Goal: Task Accomplishment & Management: Manage account settings

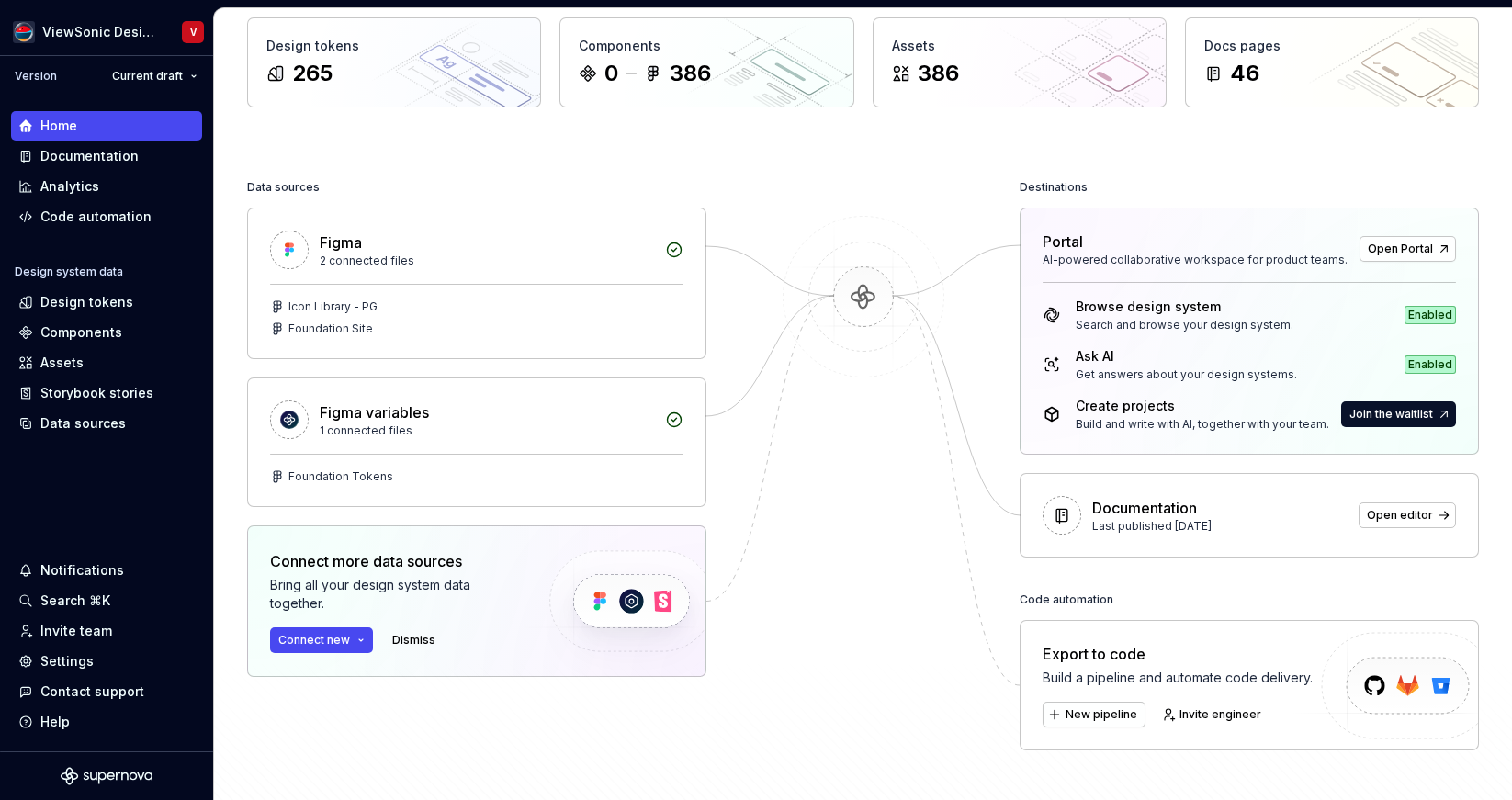
scroll to position [96, 0]
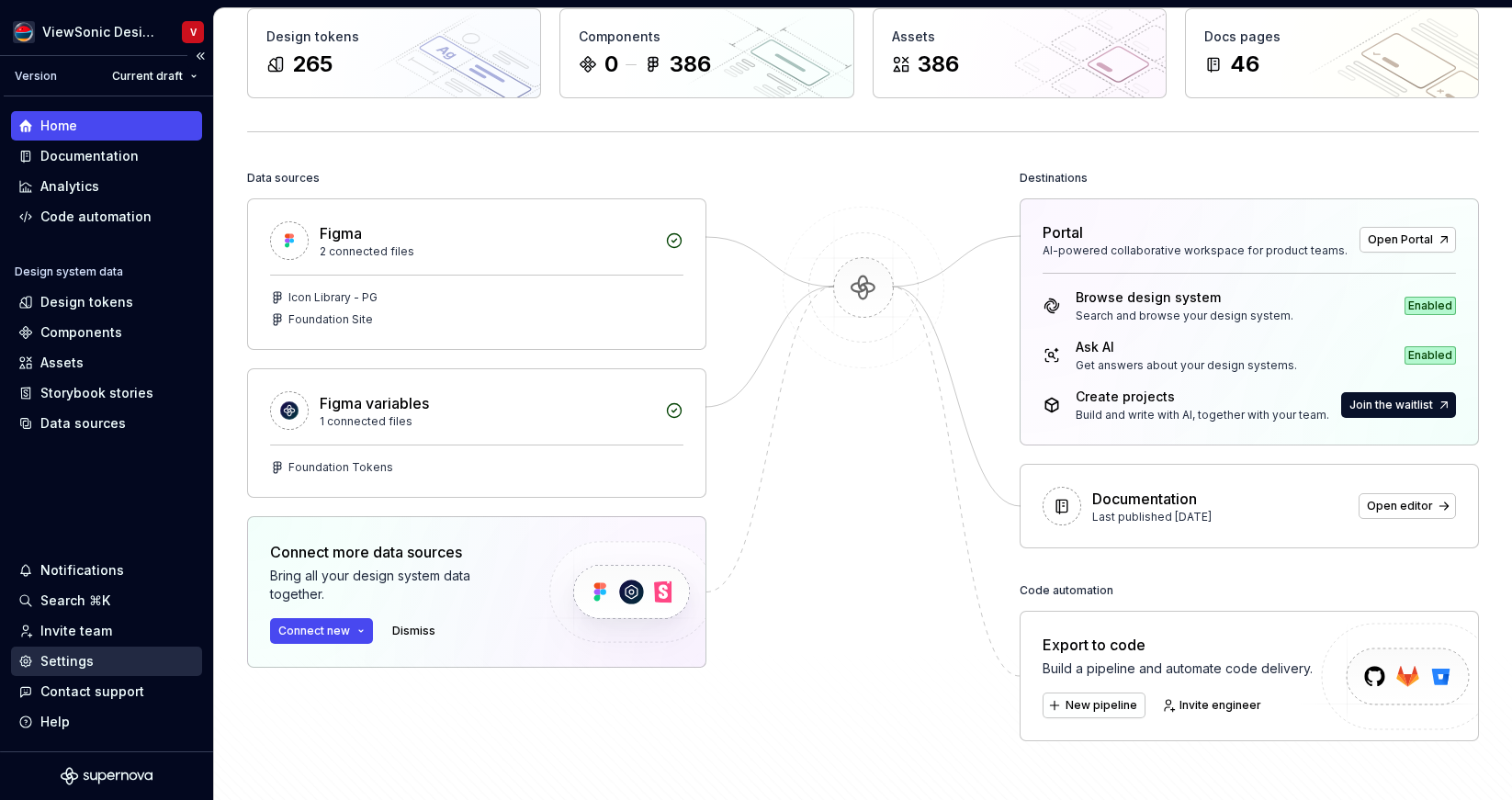
click at [76, 660] on div "Settings" at bounding box center [66, 661] width 53 height 19
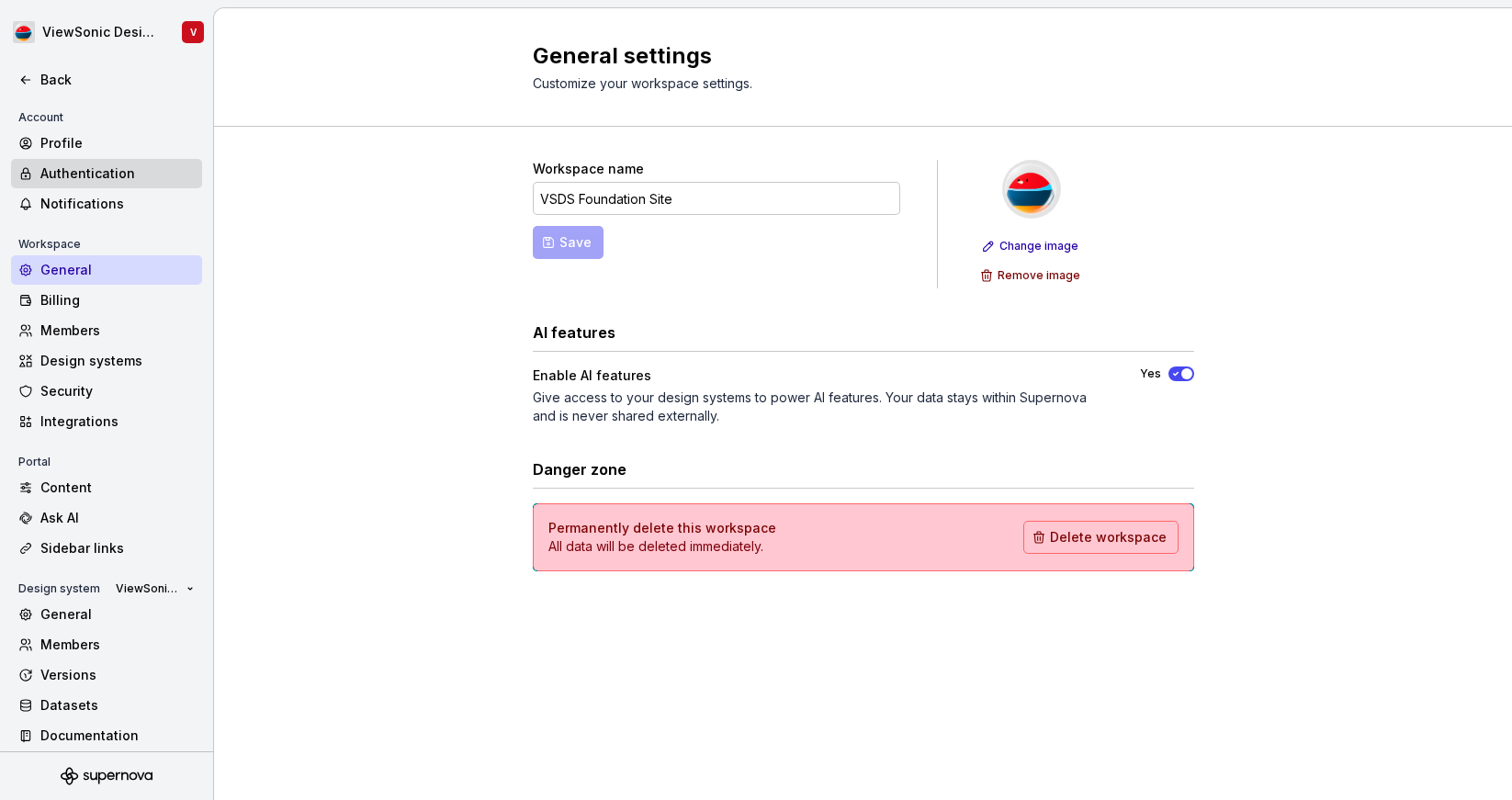
click at [106, 176] on div "Authentication" at bounding box center [117, 174] width 154 height 19
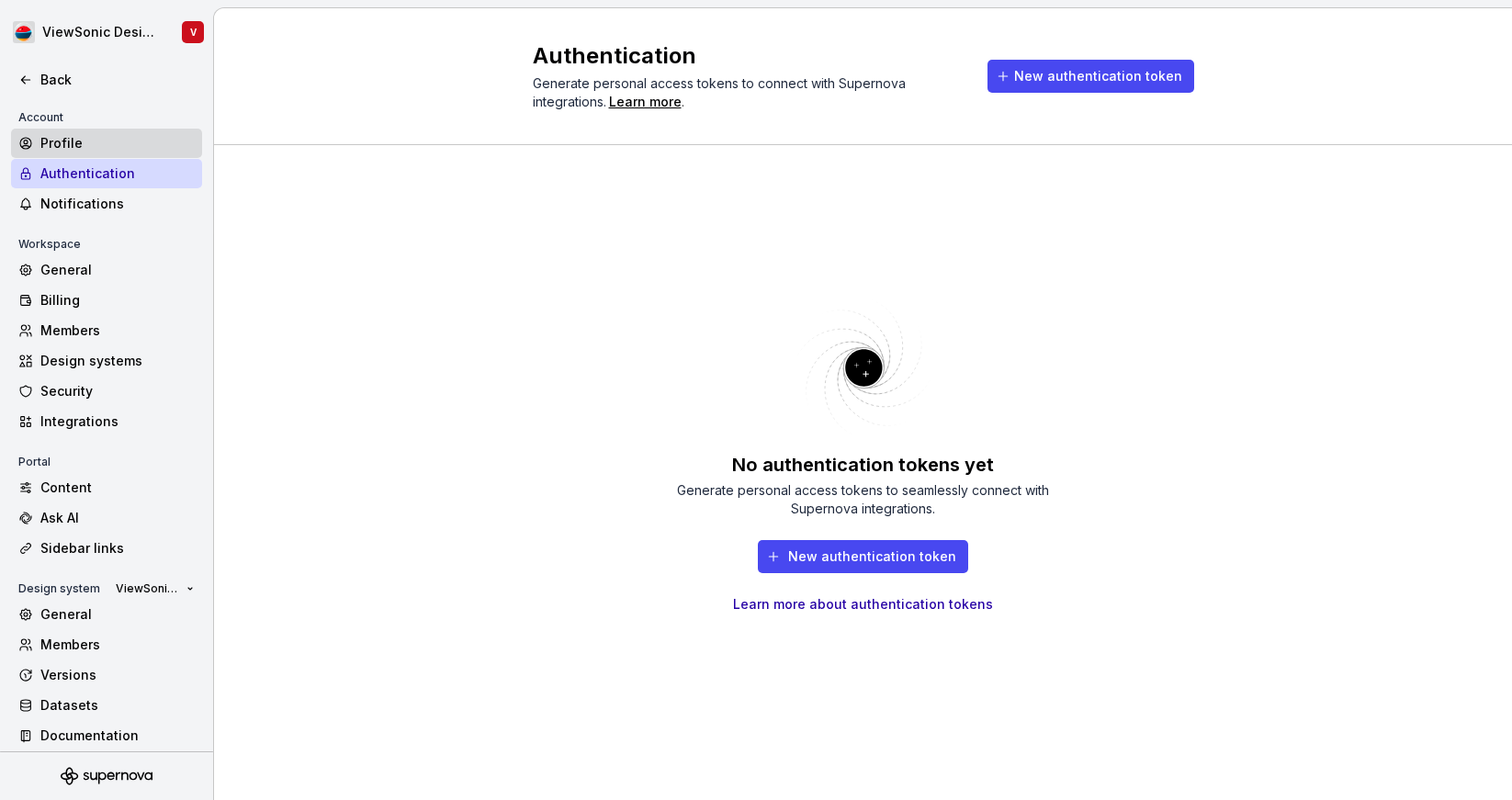
click at [91, 145] on div "Profile" at bounding box center [117, 143] width 154 height 19
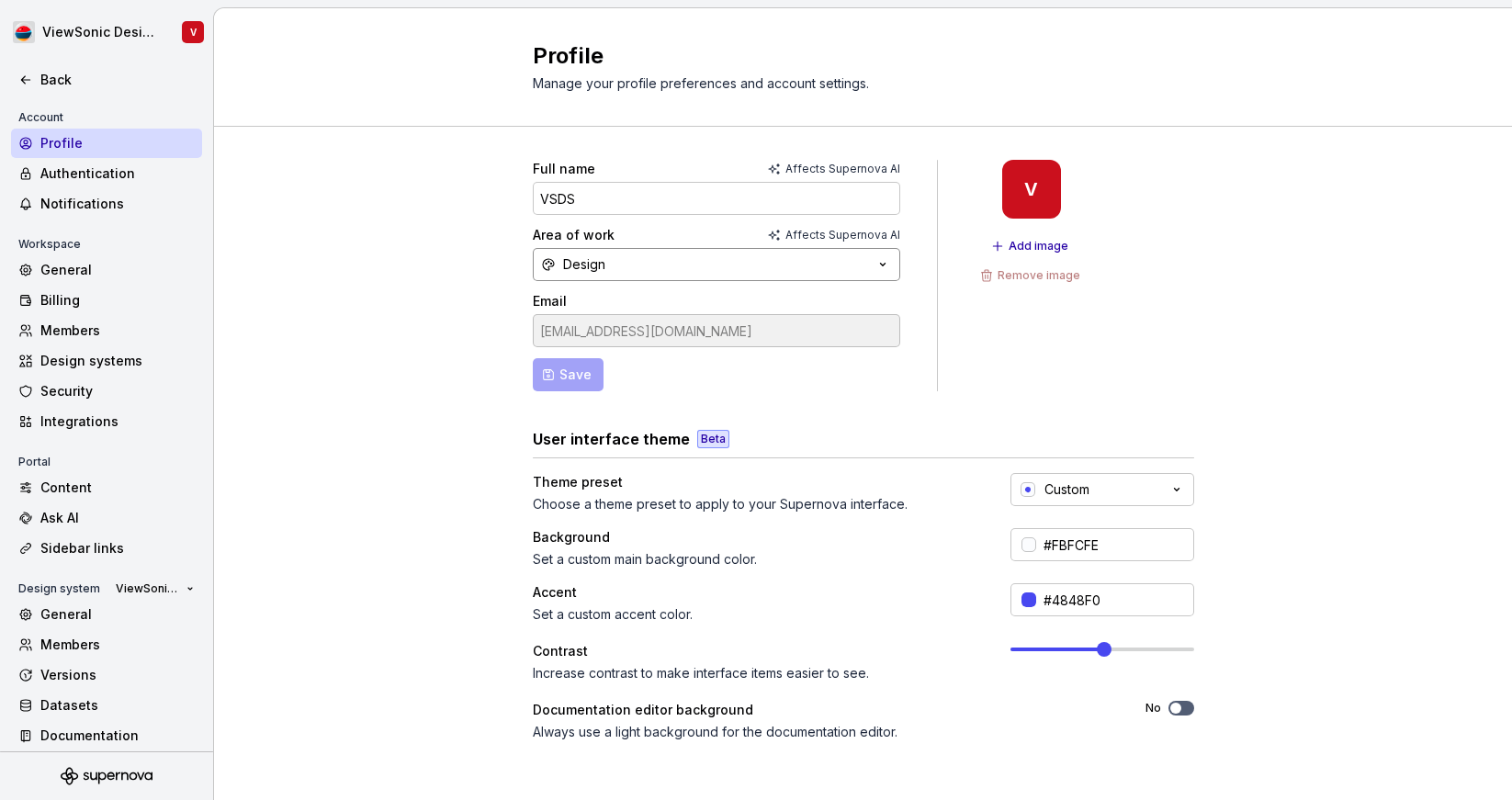
click at [887, 262] on icon "button" at bounding box center [882, 265] width 19 height 19
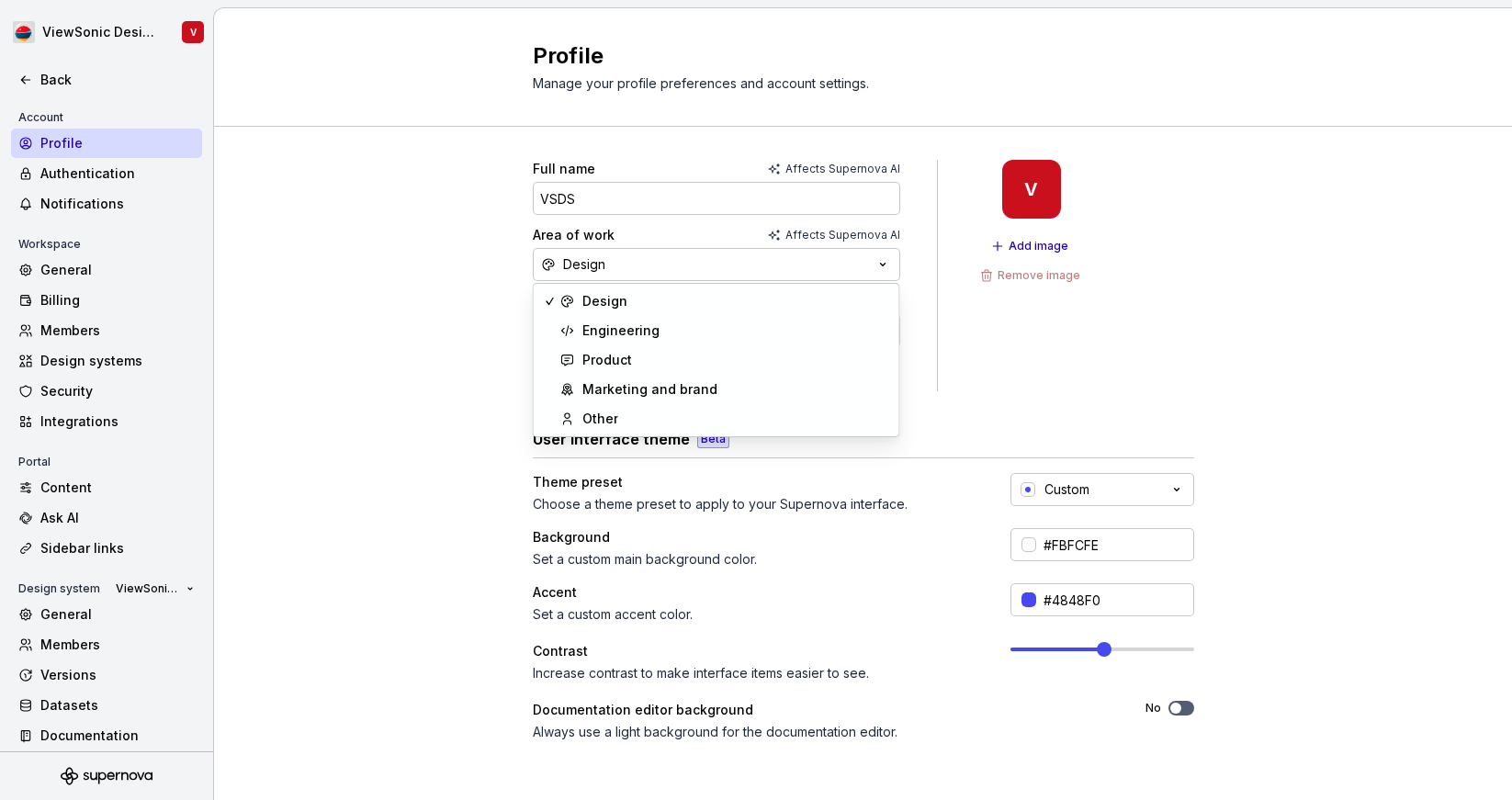
click at [780, 480] on div "Theme preset" at bounding box center [755, 483] width 444 height 19
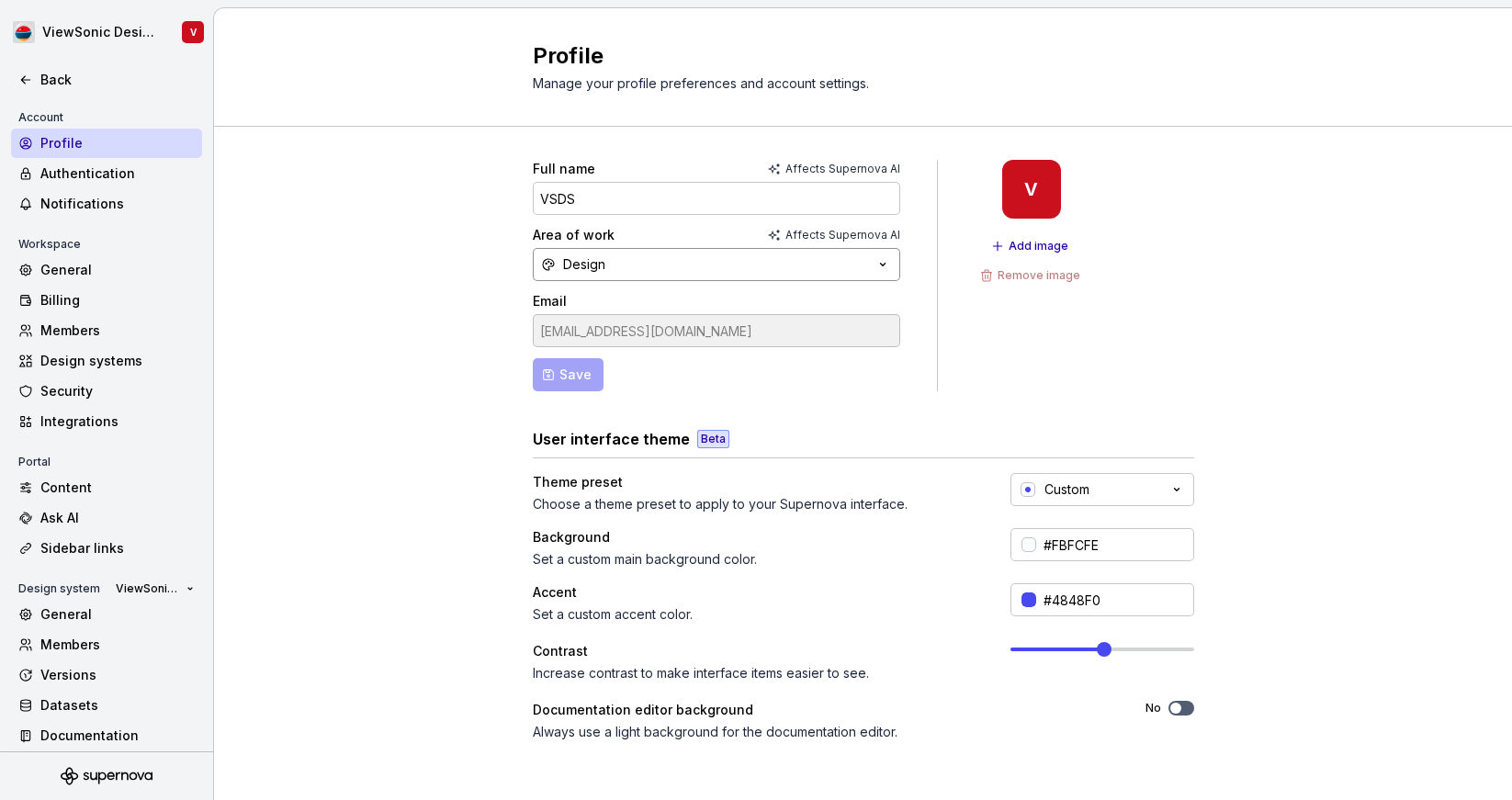
click at [885, 260] on icon "button" at bounding box center [882, 265] width 19 height 19
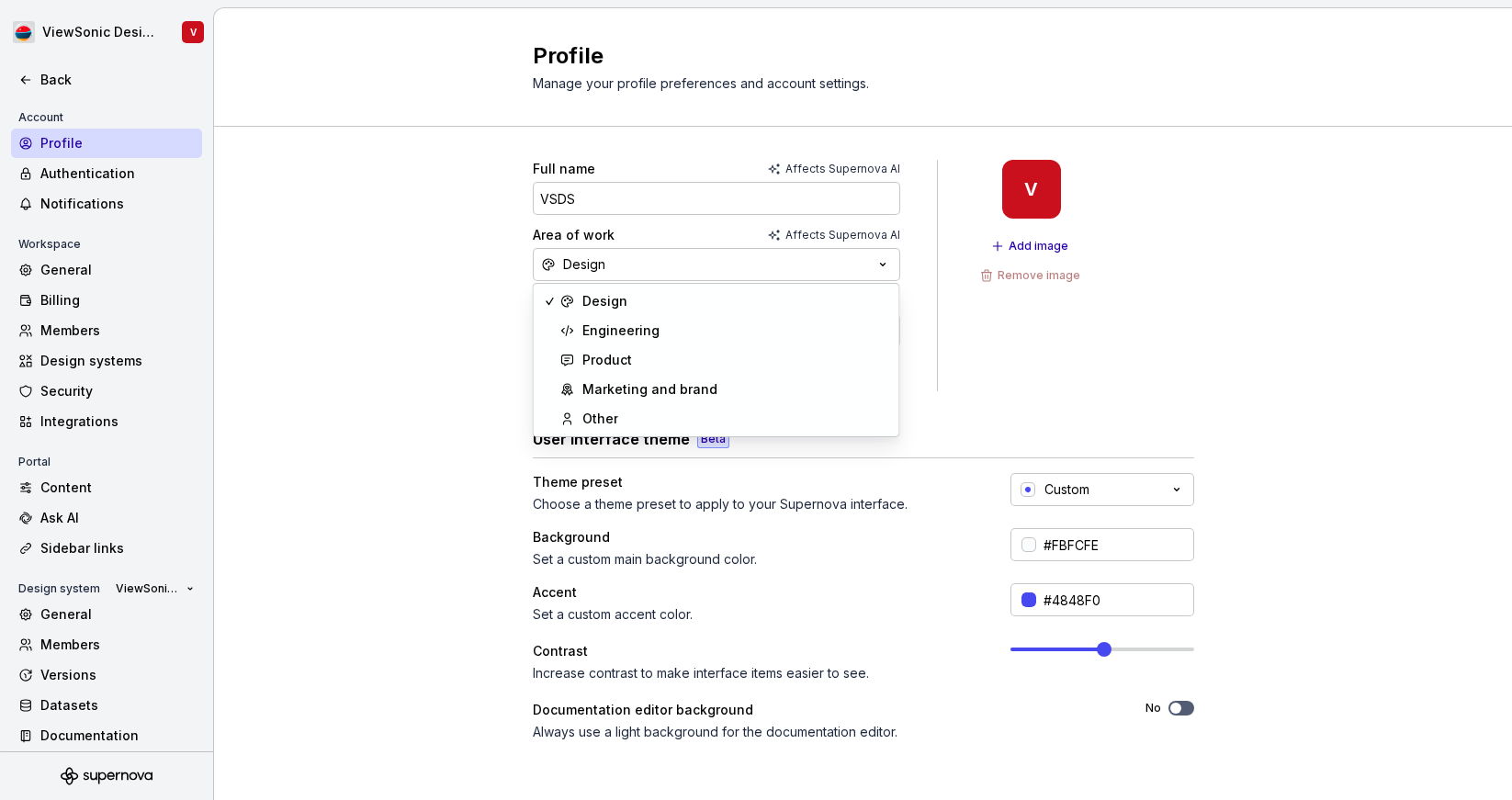
click at [876, 478] on div "Theme preset" at bounding box center [755, 483] width 444 height 19
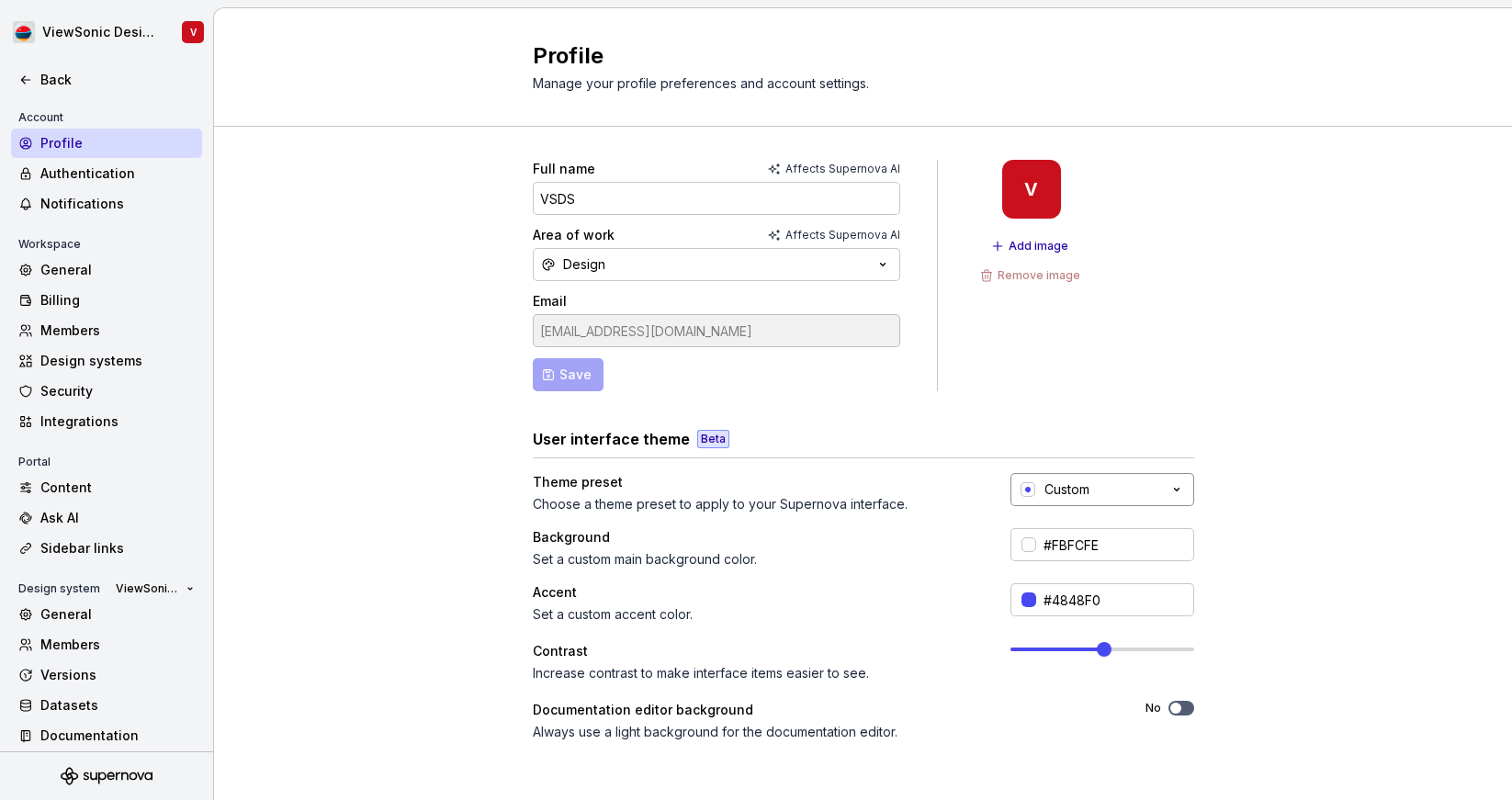
click at [1187, 492] on button "Custom" at bounding box center [1103, 490] width 184 height 33
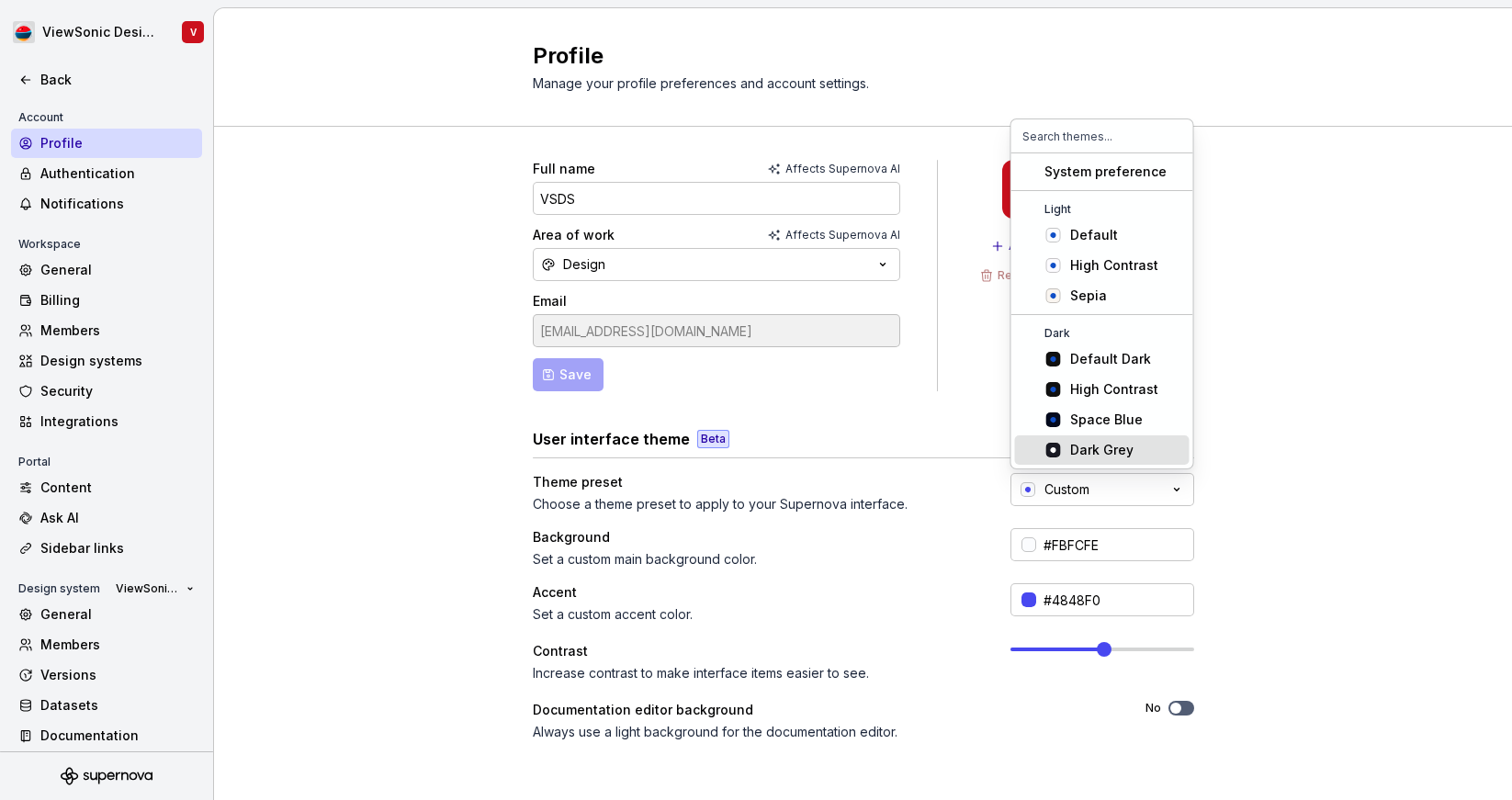
click at [1224, 473] on div "Full name Affects Supernova AI VSDS Area of work Affects Supernova AI Design Em…" at bounding box center [863, 590] width 1298 height 927
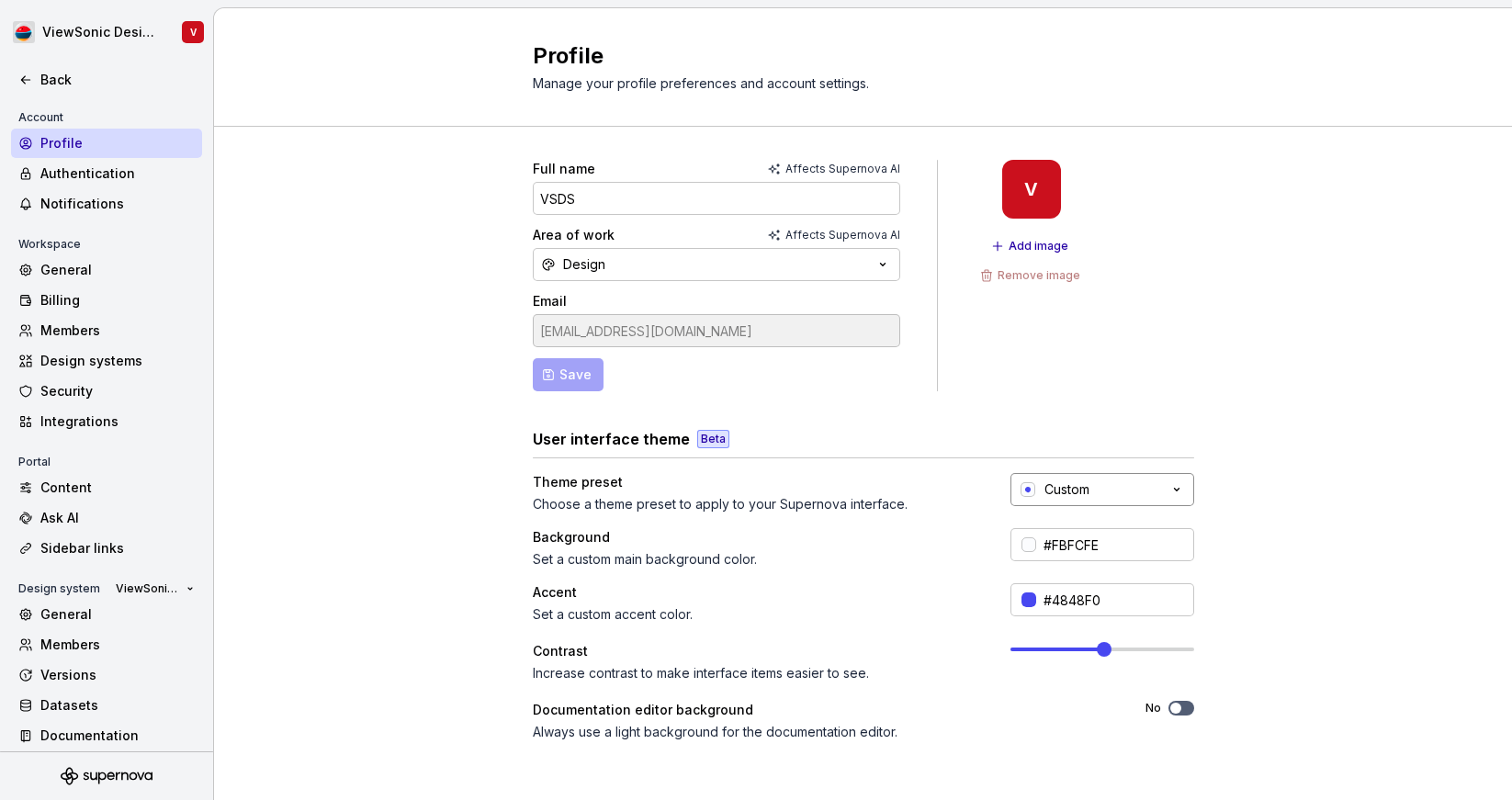
click at [1174, 490] on icon "button" at bounding box center [1176, 490] width 19 height 19
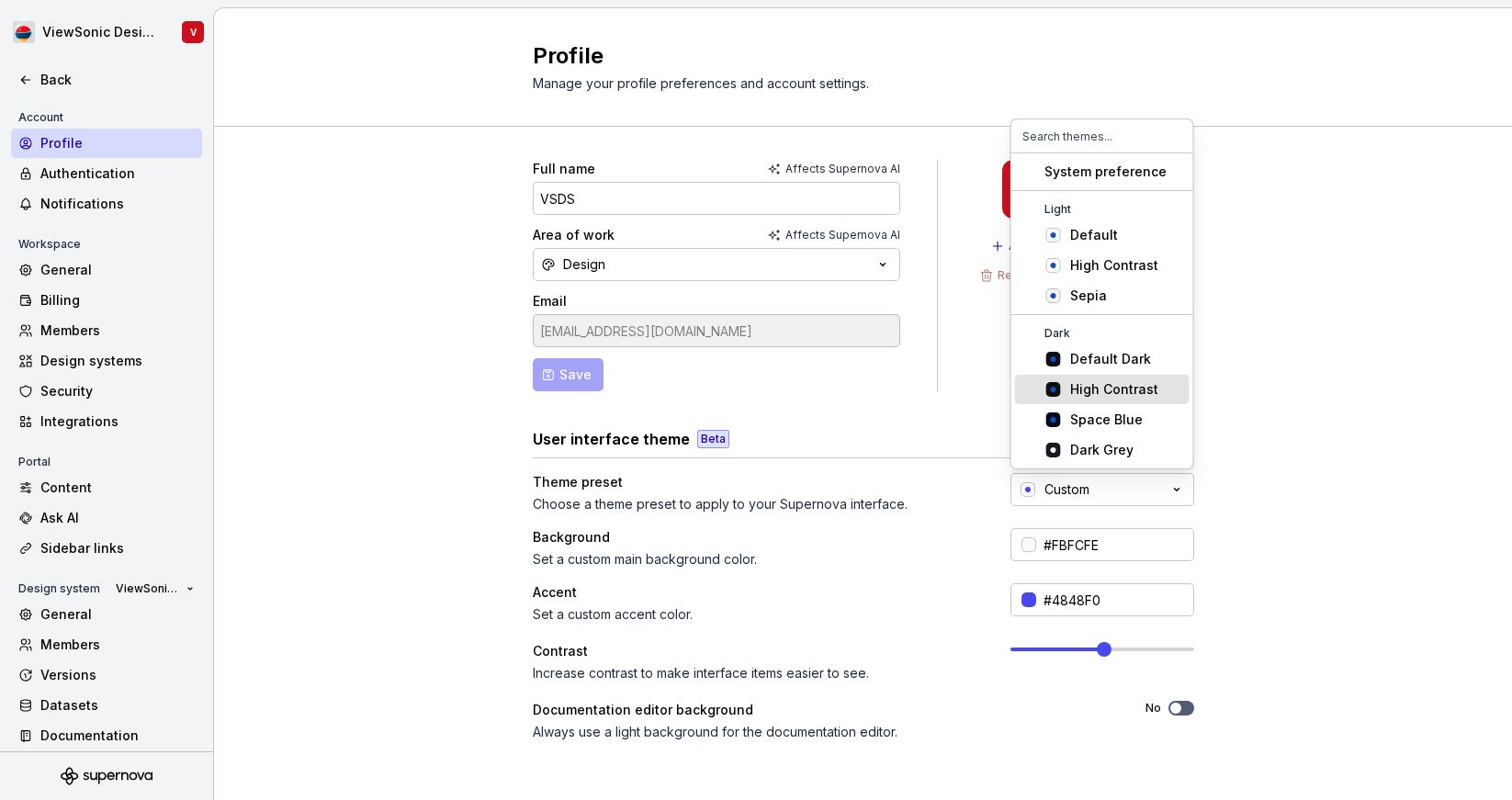
click at [982, 550] on div "Background Set a custom main background color. #FBFCFE" at bounding box center [863, 548] width 661 height 40
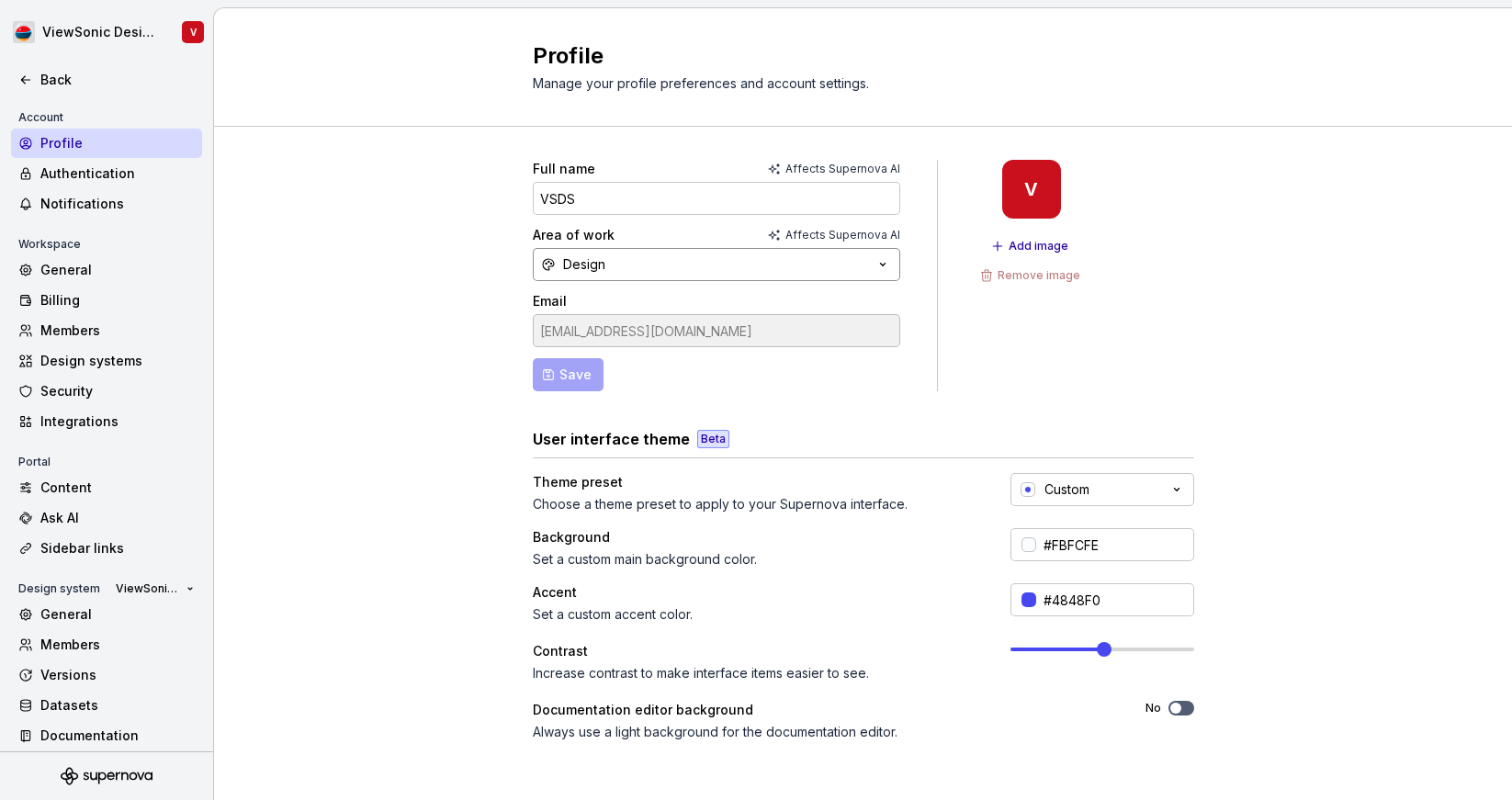
click at [796, 259] on button "Design" at bounding box center [716, 265] width 367 height 33
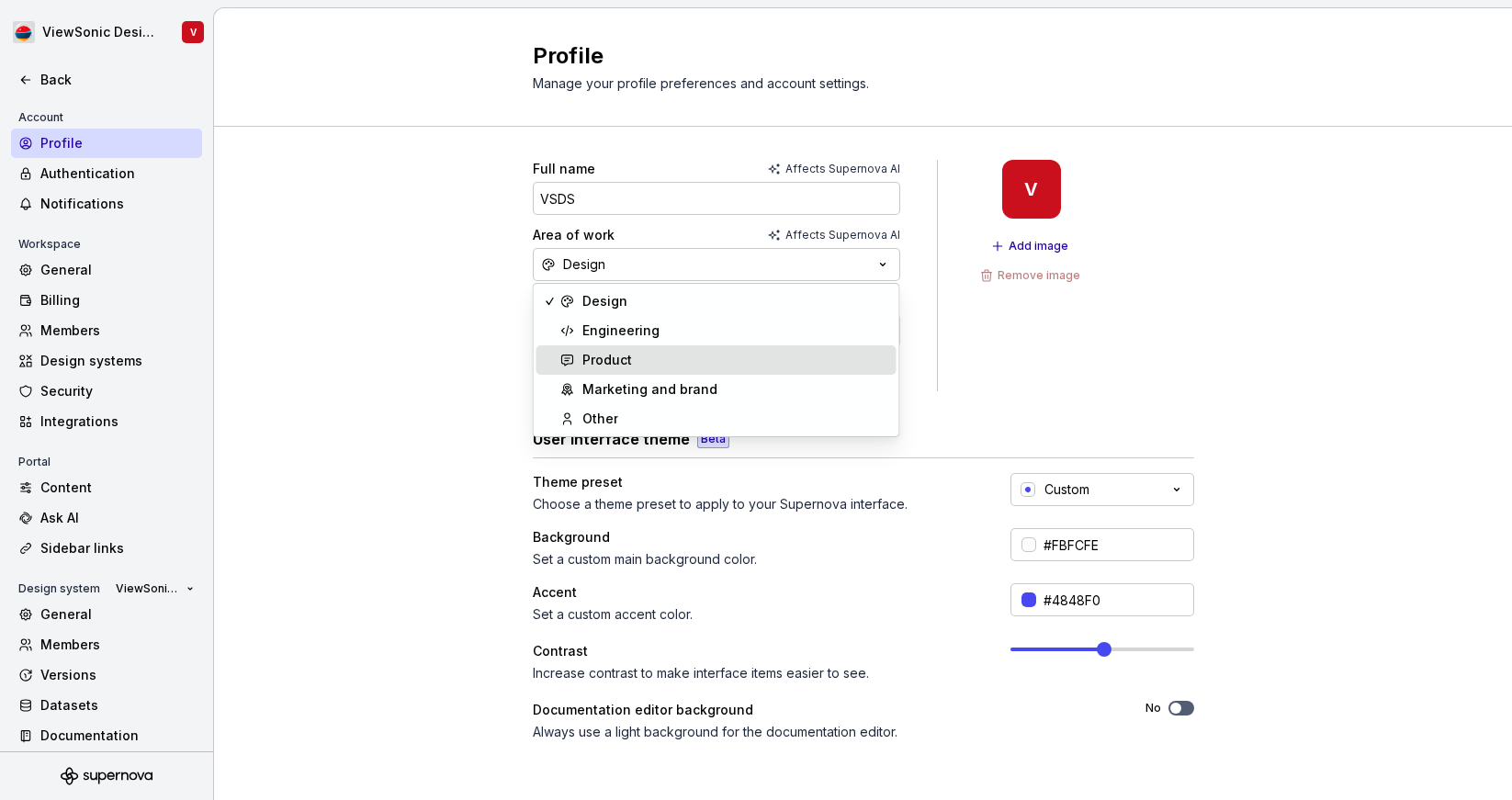
click at [691, 361] on div "Product" at bounding box center [736, 360] width 307 height 19
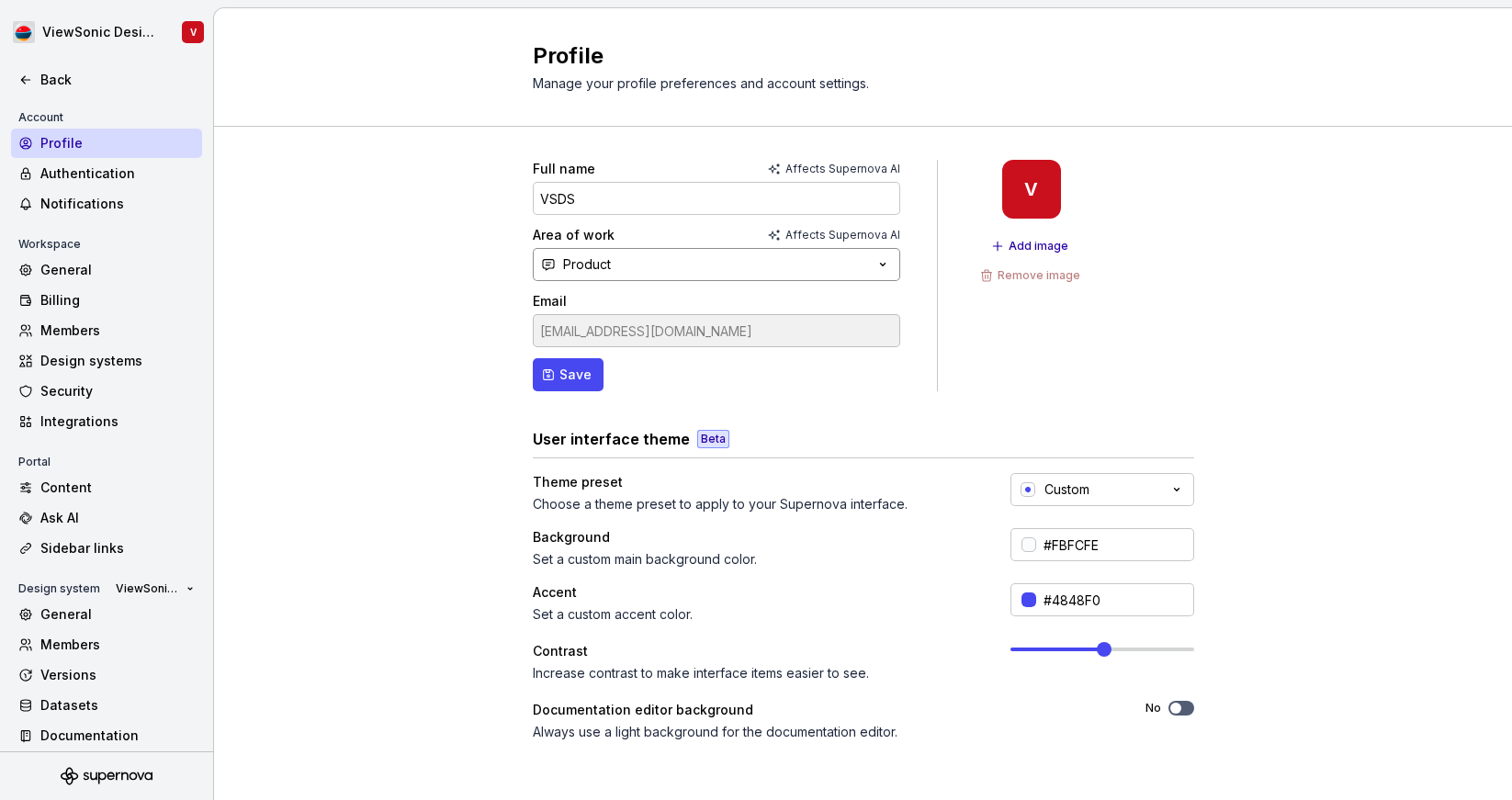
click at [722, 273] on button "Product" at bounding box center [716, 265] width 367 height 33
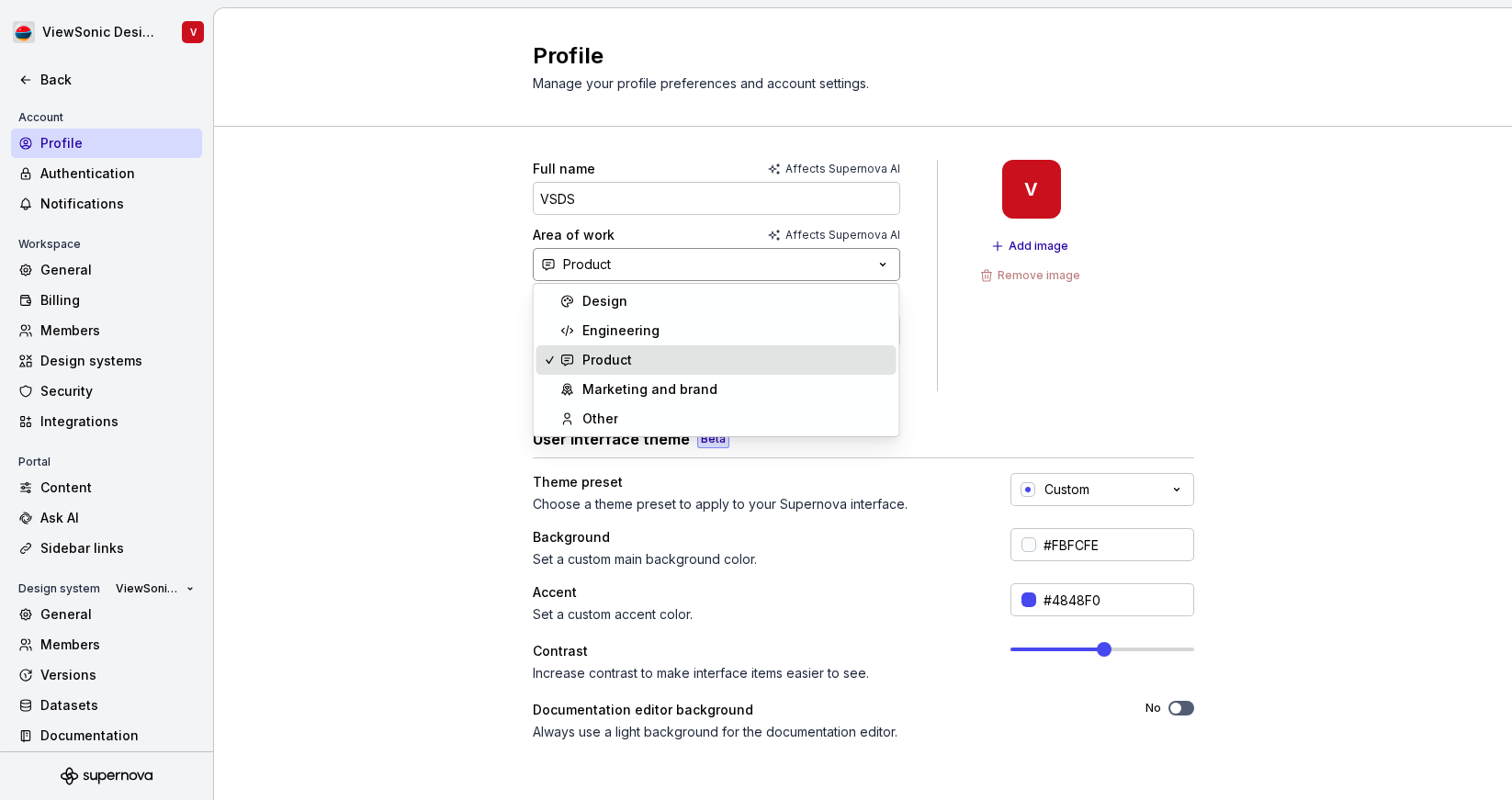
click at [722, 273] on button "Product" at bounding box center [716, 265] width 367 height 33
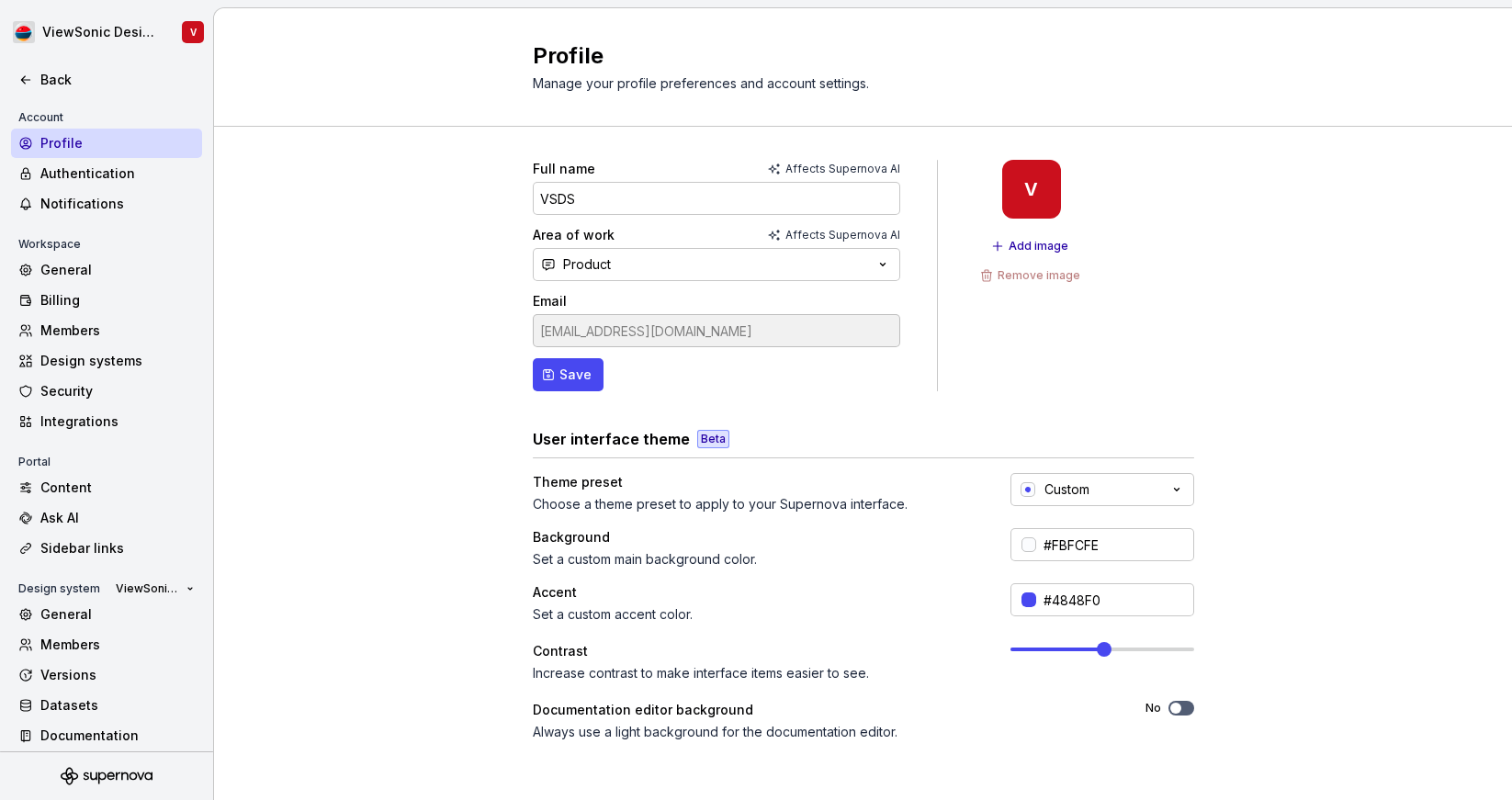
drag, startPoint x: 719, startPoint y: 274, endPoint x: 719, endPoint y: 287, distance: 13.0
click at [719, 288] on form "Full name Affects Supernova AI VSDS Area of work Affects Supernova AI Product E…" at bounding box center [716, 275] width 367 height 232
click at [719, 275] on button "Product" at bounding box center [716, 265] width 367 height 33
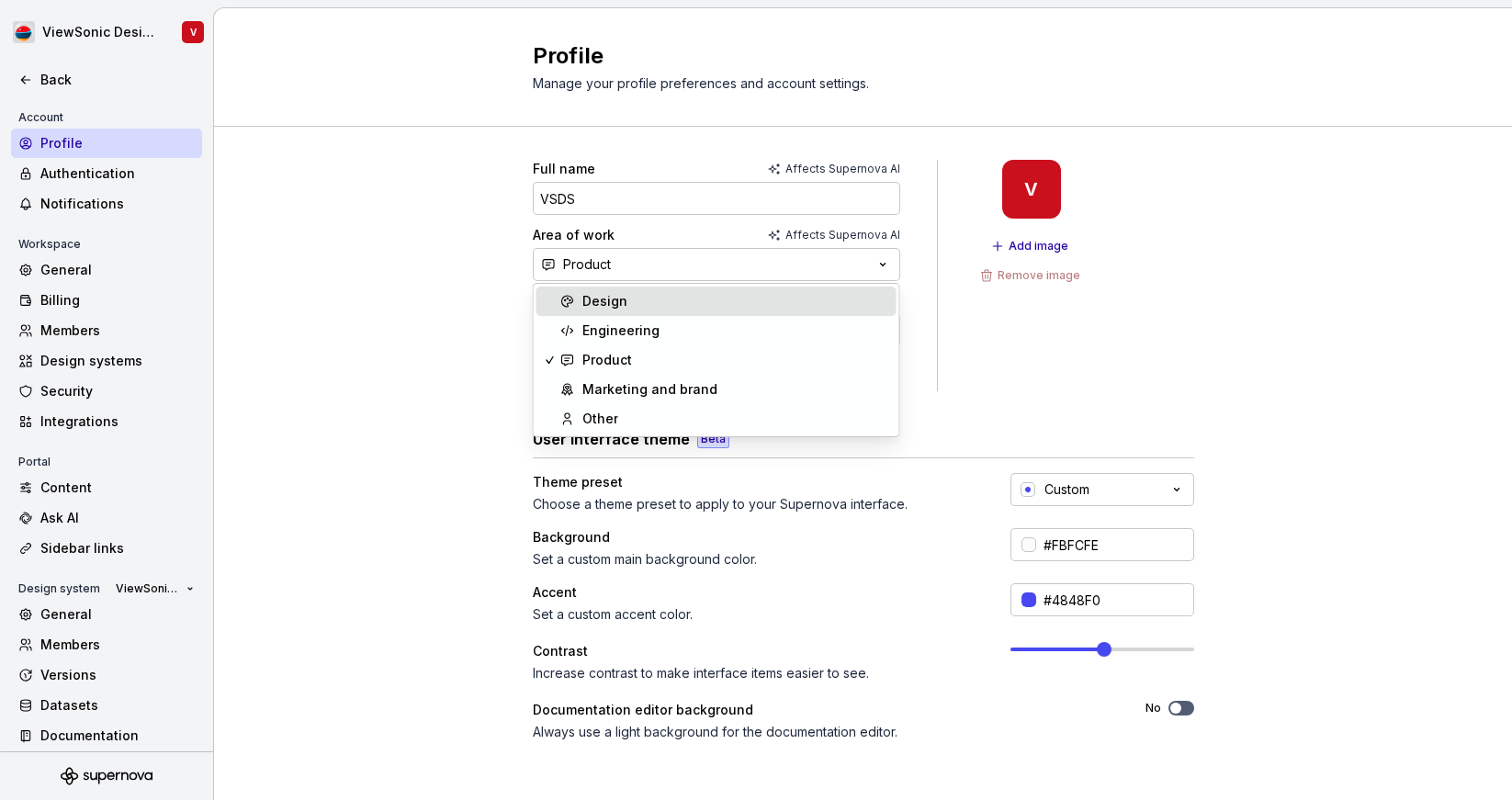
click at [715, 300] on div "Design" at bounding box center [736, 301] width 307 height 19
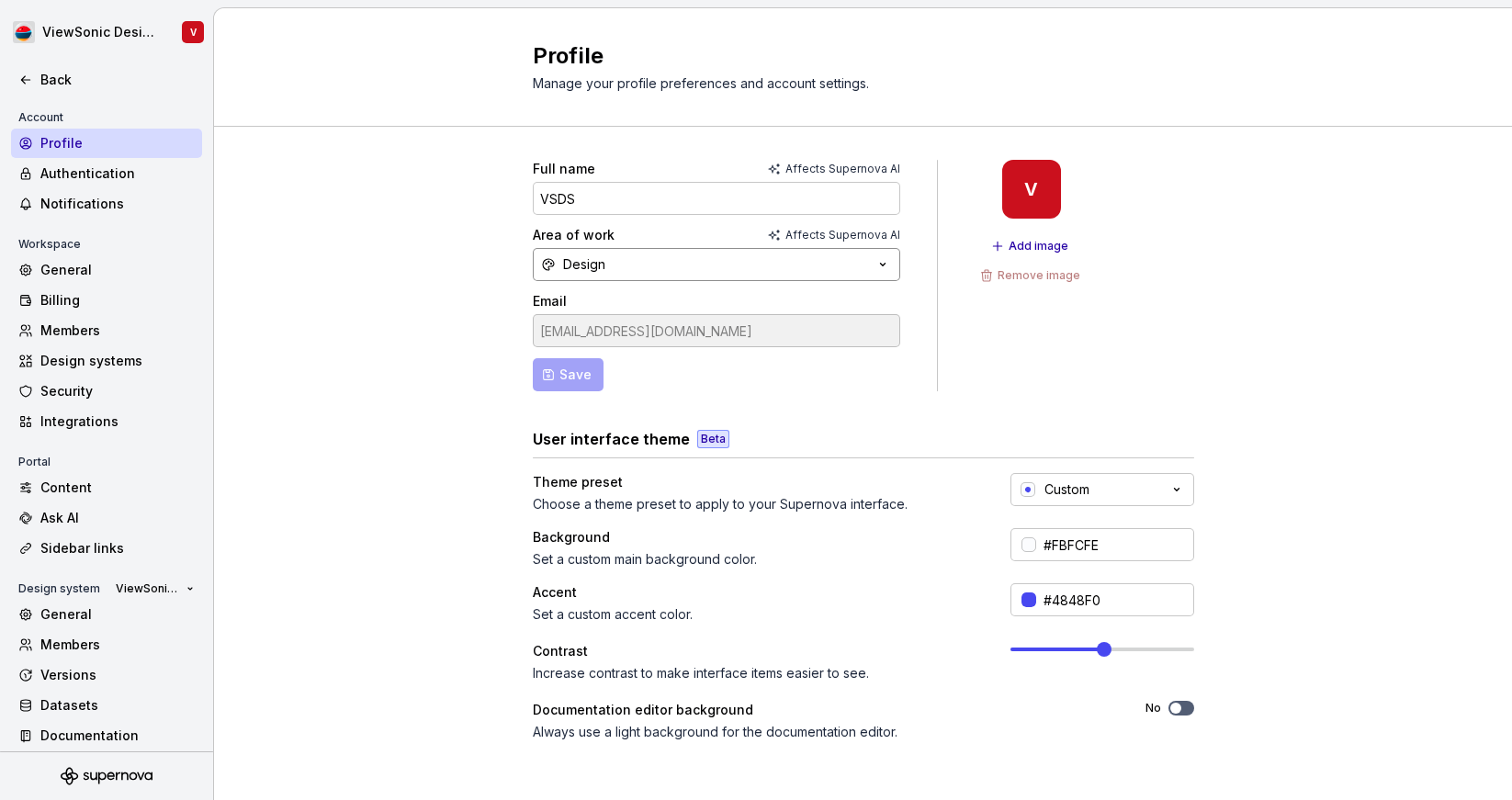
click at [673, 264] on button "Design" at bounding box center [716, 265] width 367 height 33
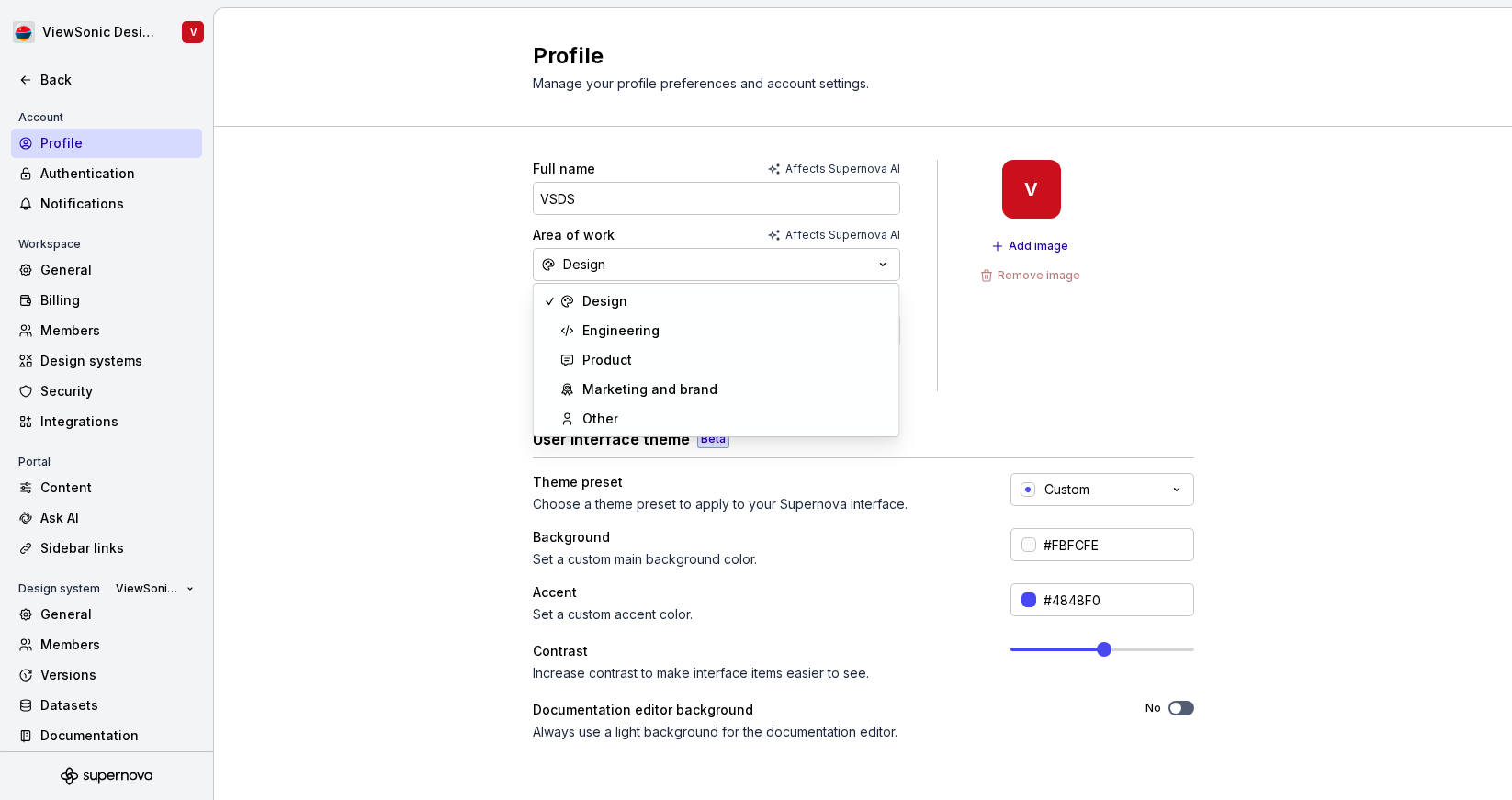
click at [483, 349] on div "Full name Affects Supernova AI VSDS Area of work Affects Supernova AI Design Em…" at bounding box center [863, 590] width 1298 height 927
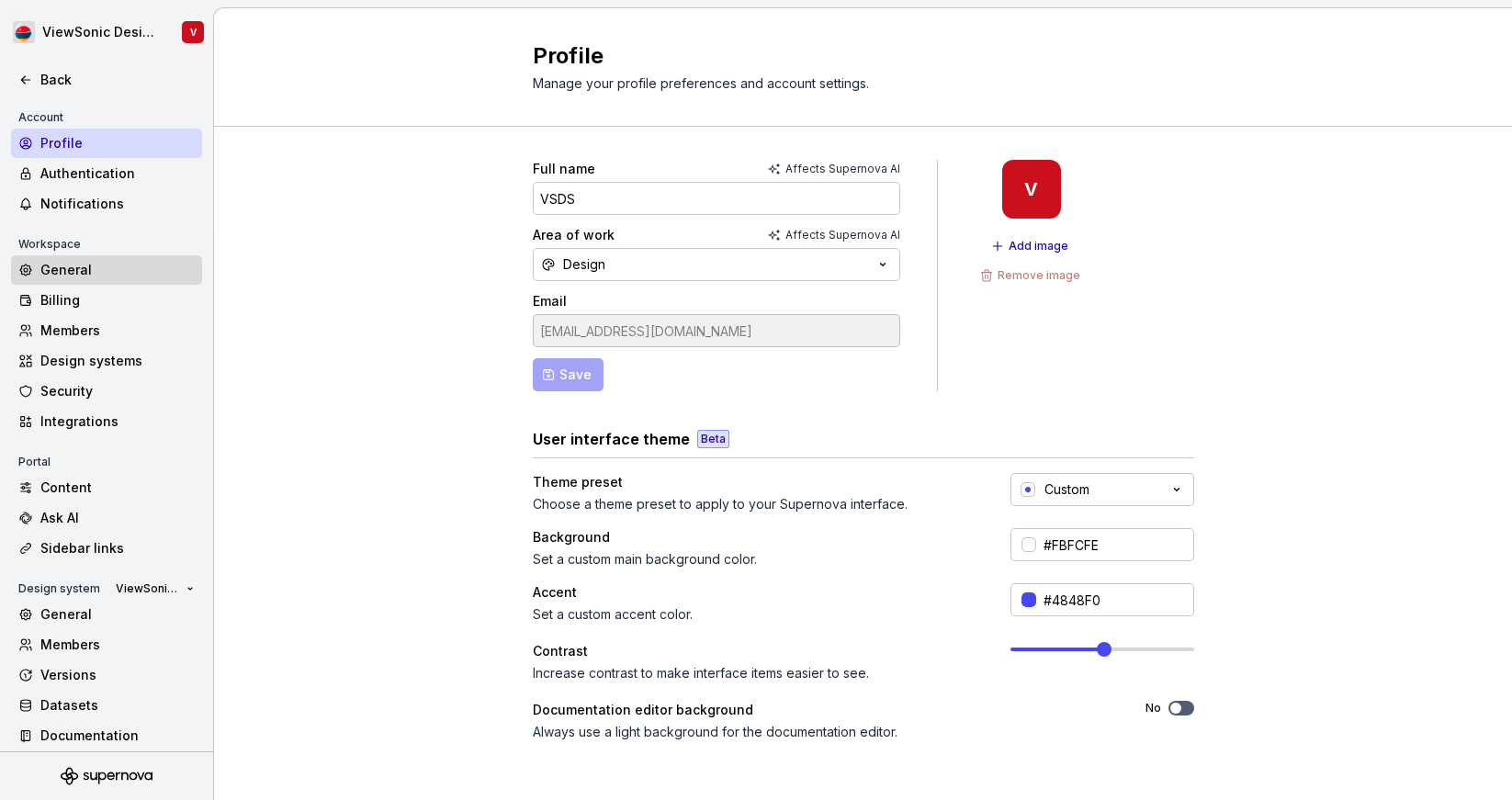
click at [95, 264] on div "General" at bounding box center [117, 271] width 154 height 19
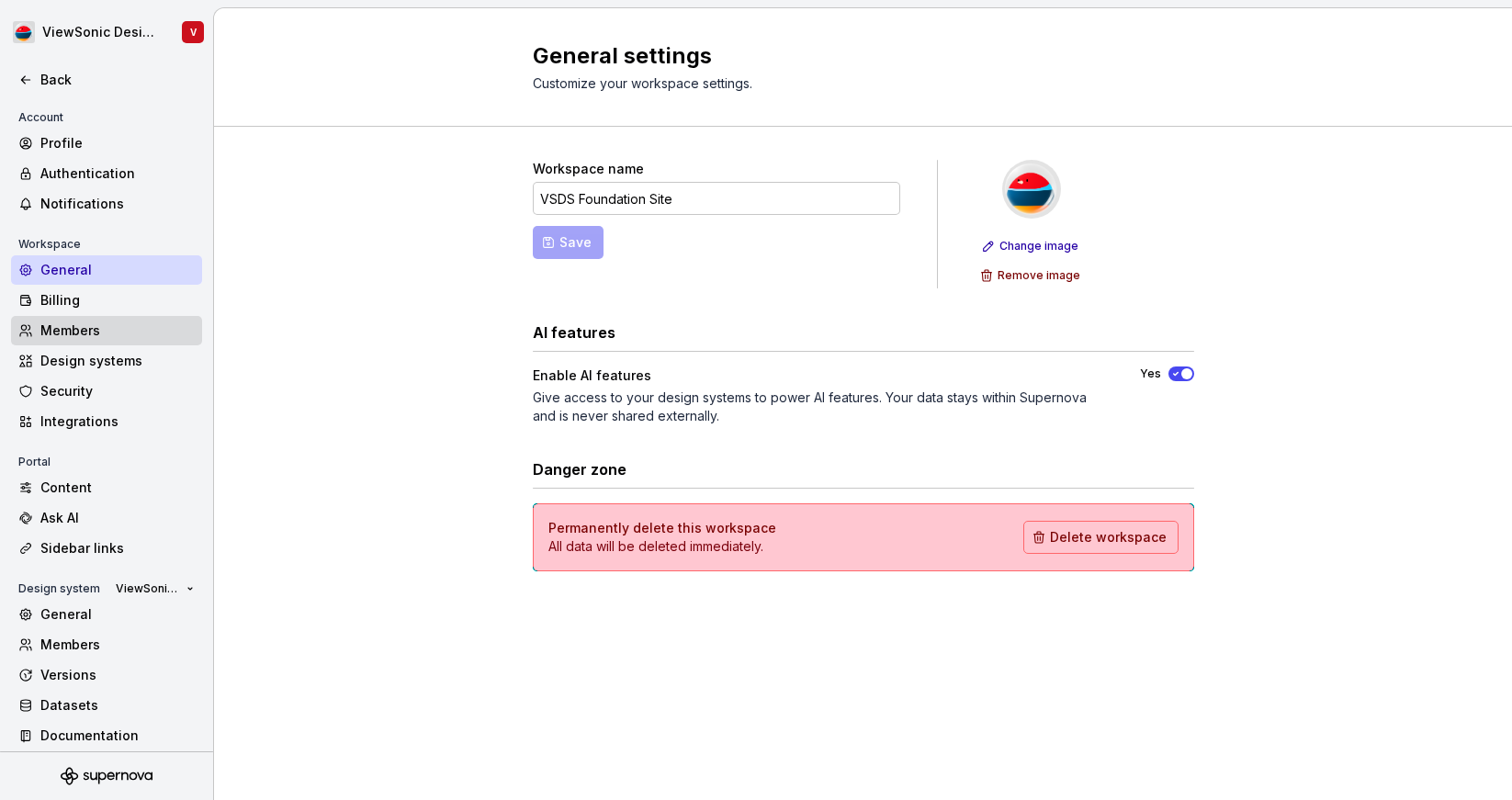
click at [95, 323] on div "Members" at bounding box center [117, 331] width 154 height 19
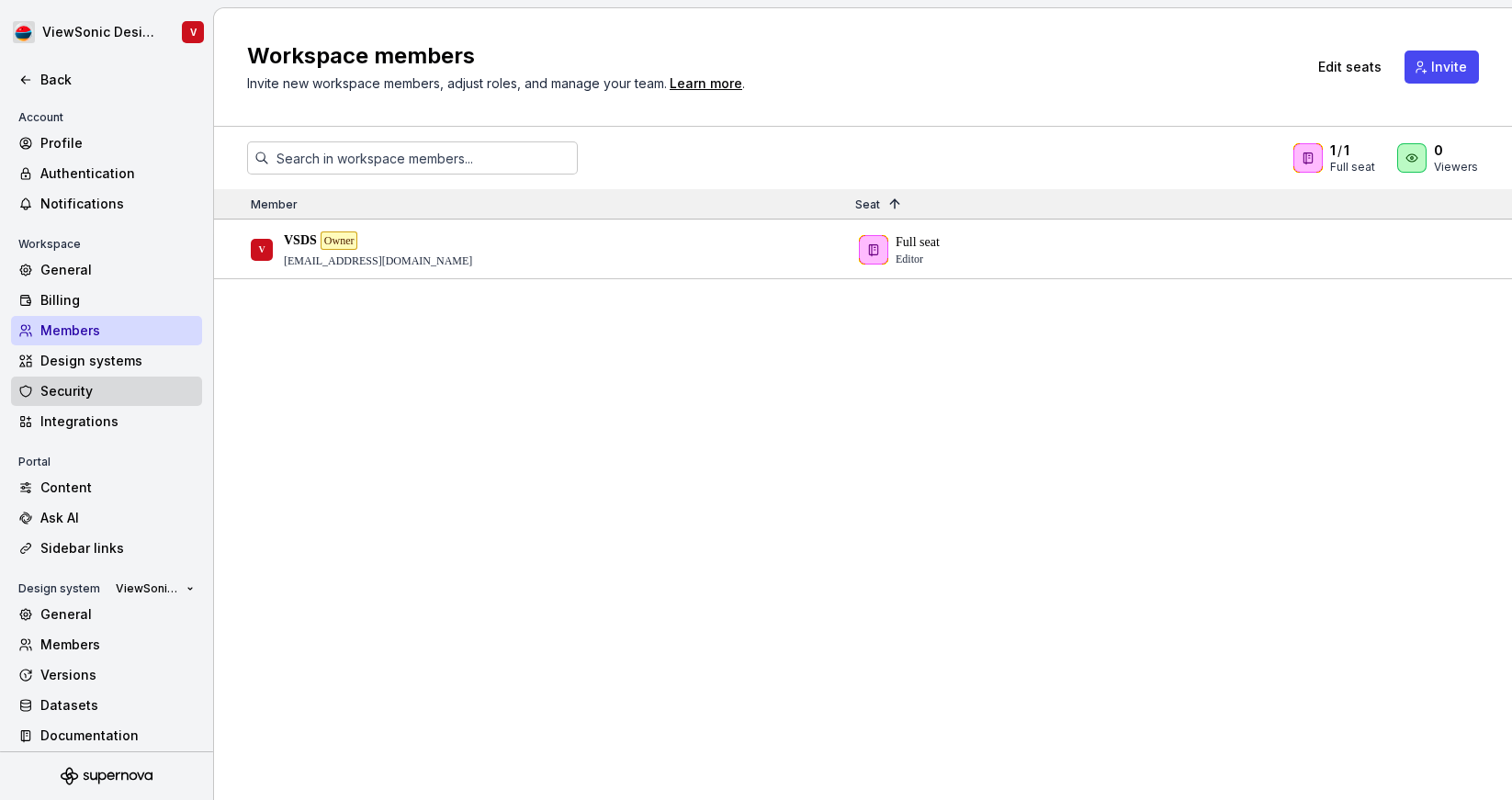
click at [140, 399] on div "Security" at bounding box center [117, 392] width 154 height 19
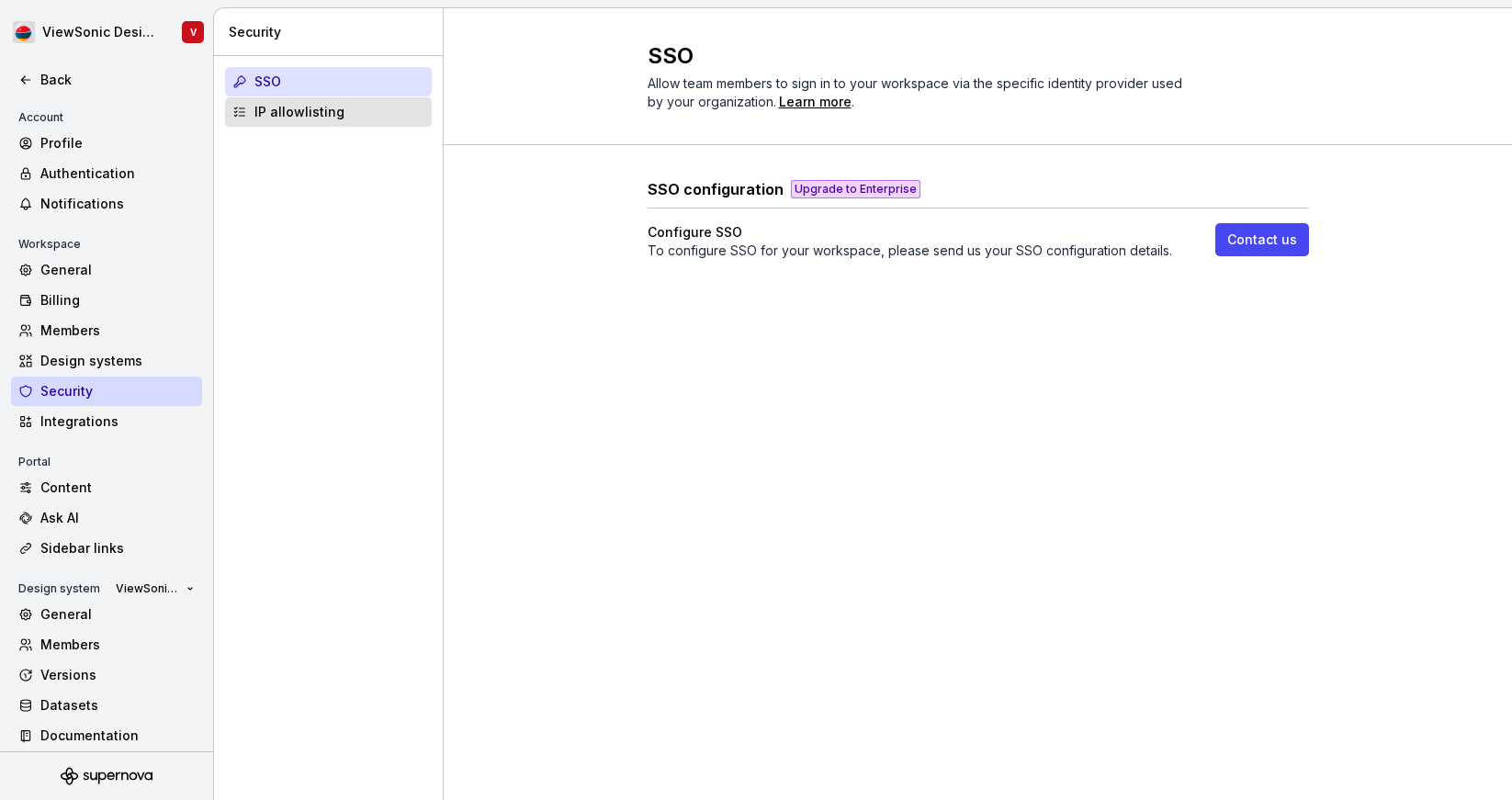
click at [294, 115] on div "IP allowlisting" at bounding box center [339, 113] width 170 height 19
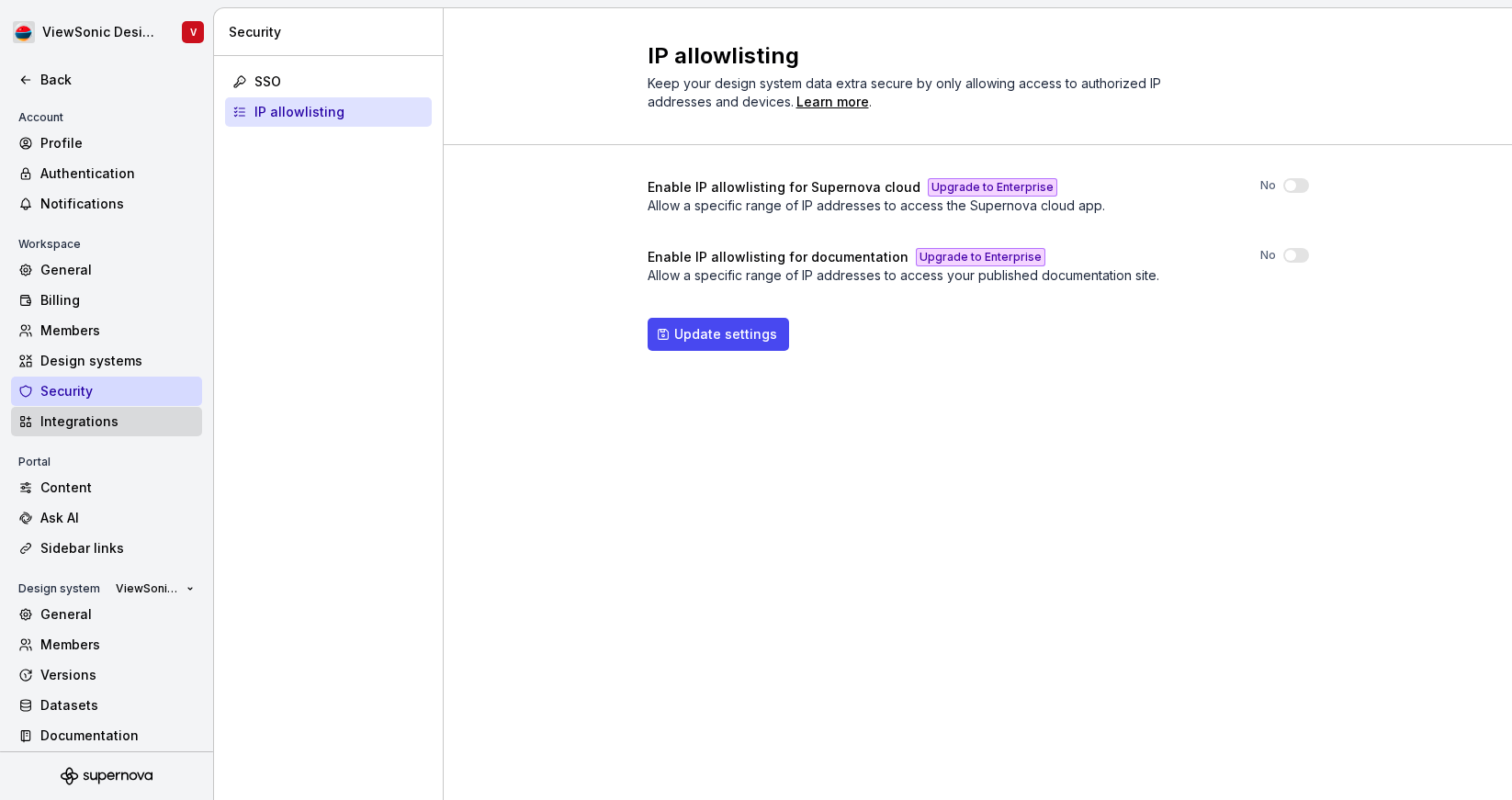
click at [98, 421] on div "Integrations" at bounding box center [117, 422] width 154 height 19
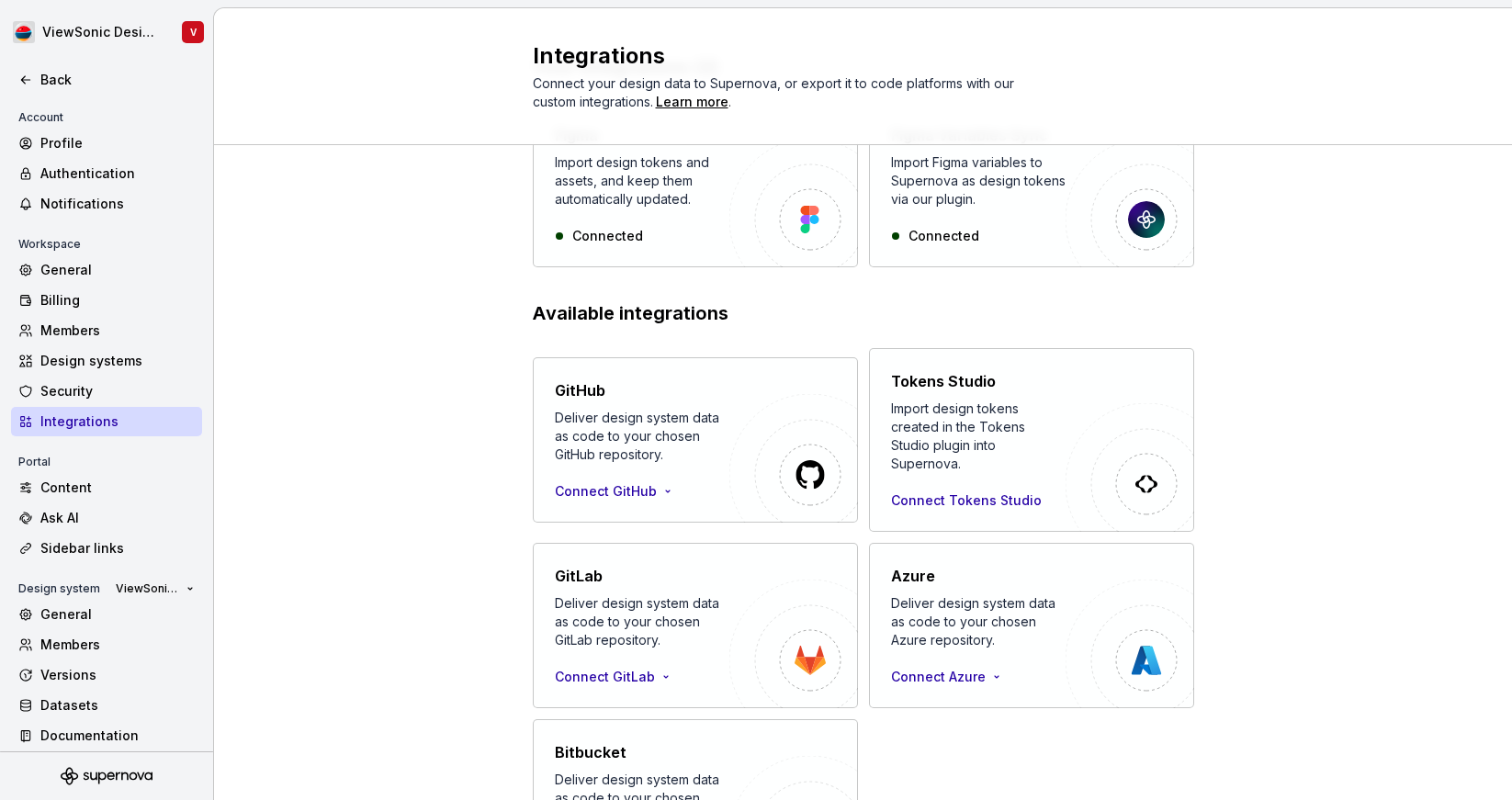
scroll to position [260, 0]
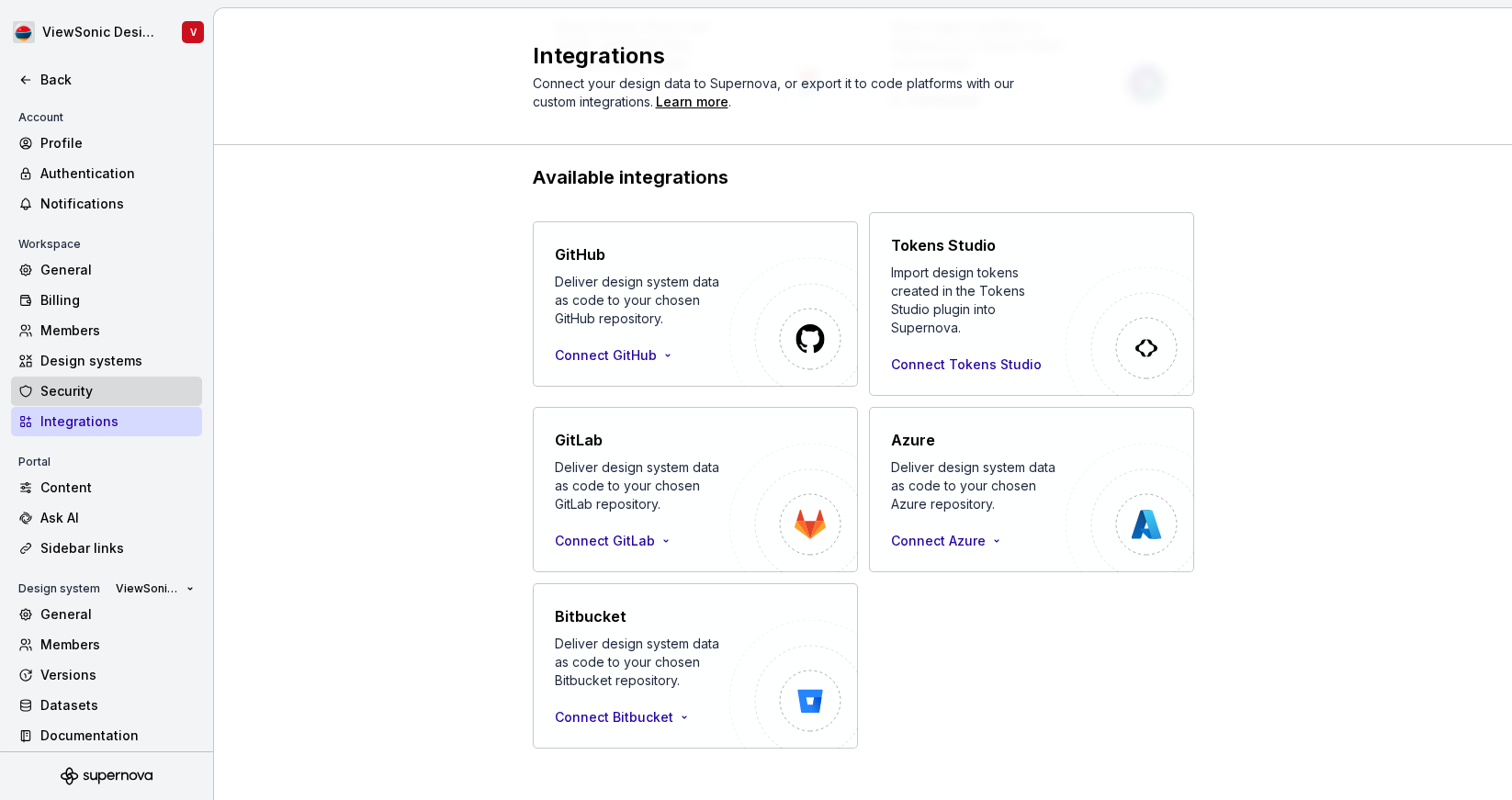
click at [105, 390] on div "Security" at bounding box center [117, 392] width 154 height 19
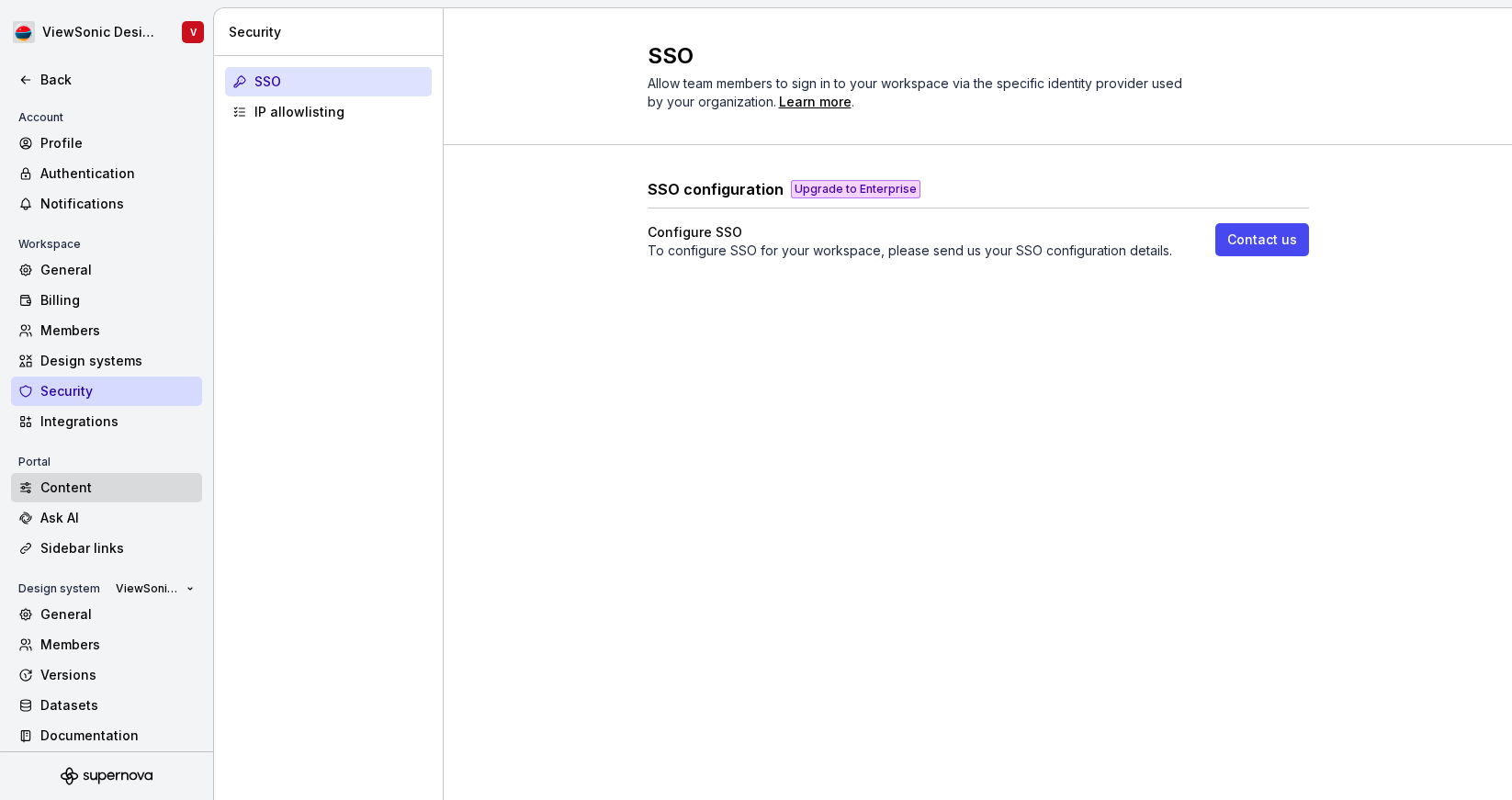
click at [124, 487] on div "Content" at bounding box center [117, 488] width 154 height 19
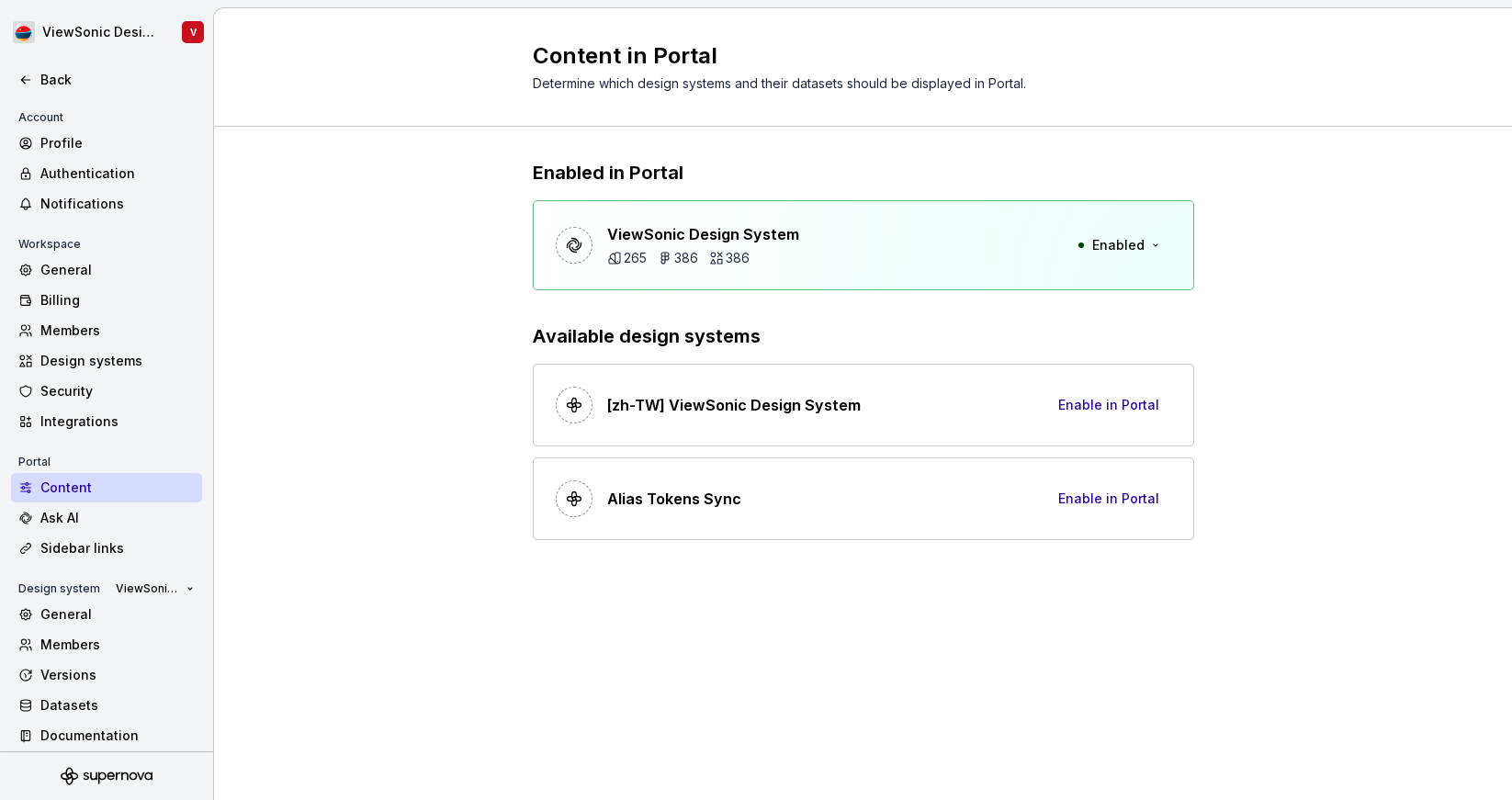
click at [1309, 396] on div "Enabled in Portal ViewSonic Design System 265 386 386 Enabled Available design …" at bounding box center [863, 368] width 1298 height 484
click at [73, 617] on div "General" at bounding box center [117, 615] width 154 height 19
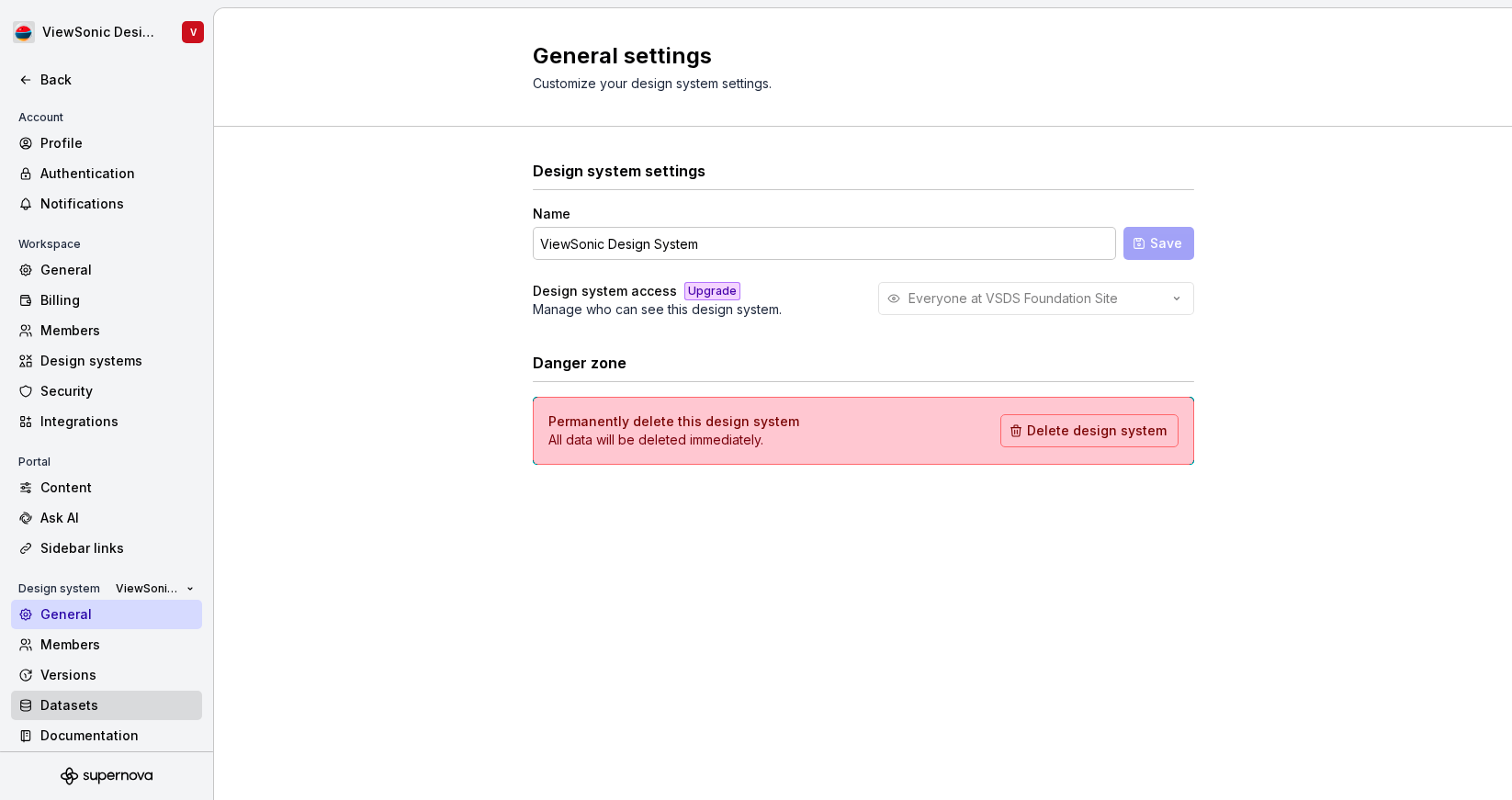
scroll to position [10, 0]
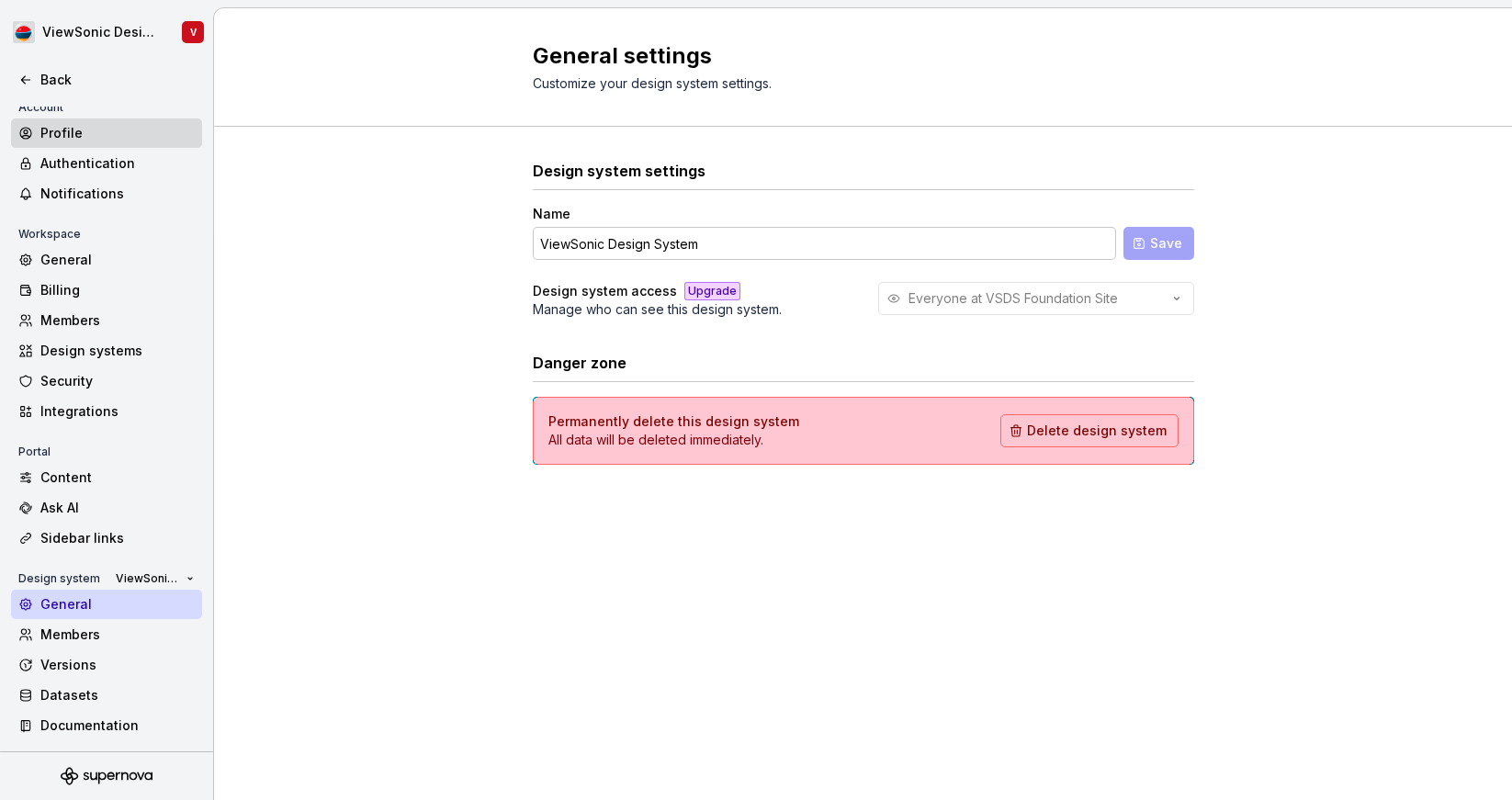
click at [90, 127] on div "Profile" at bounding box center [117, 133] width 154 height 19
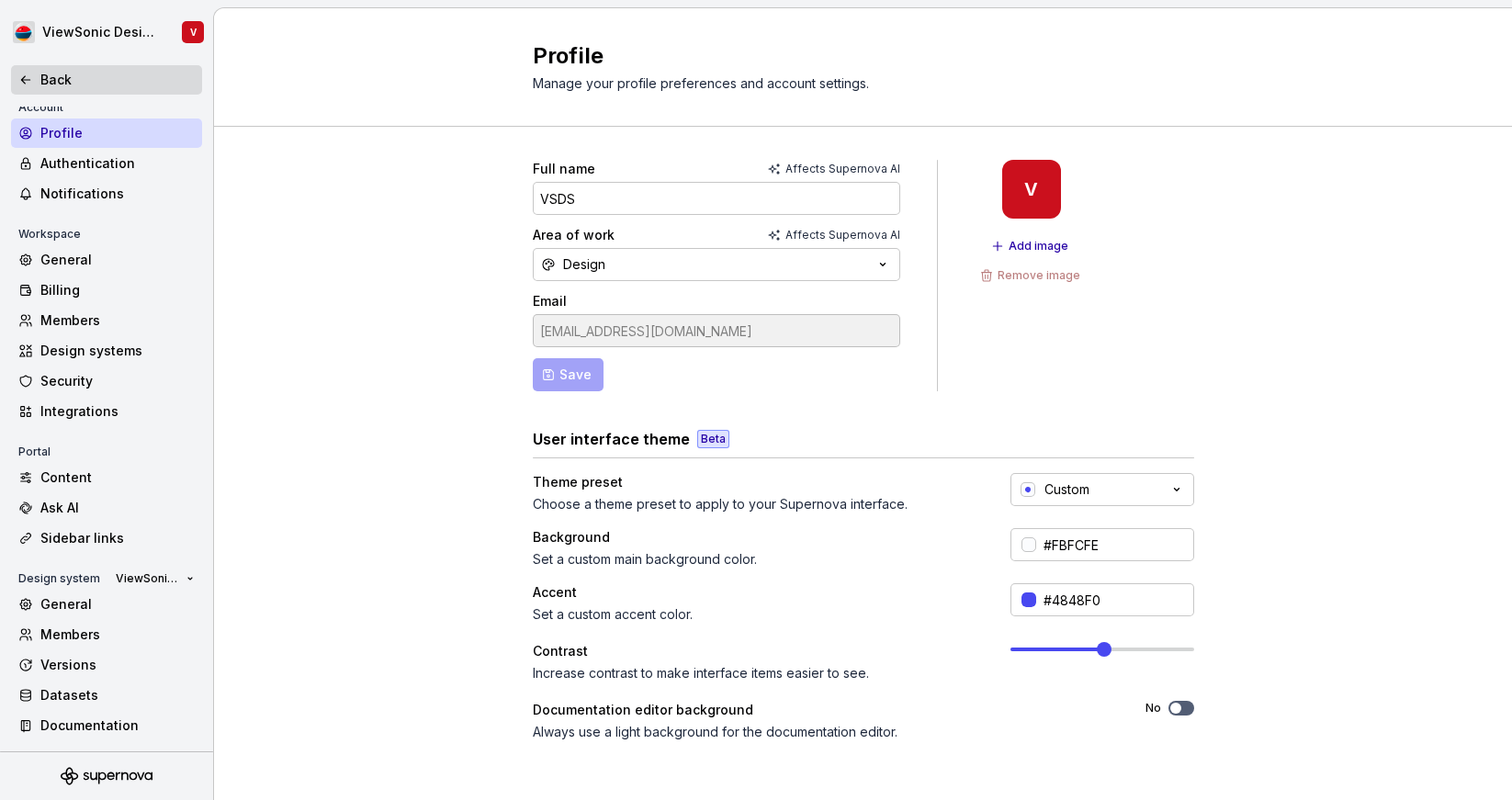
click at [54, 79] on div "Back" at bounding box center [117, 80] width 154 height 19
